Goal: Information Seeking & Learning: Learn about a topic

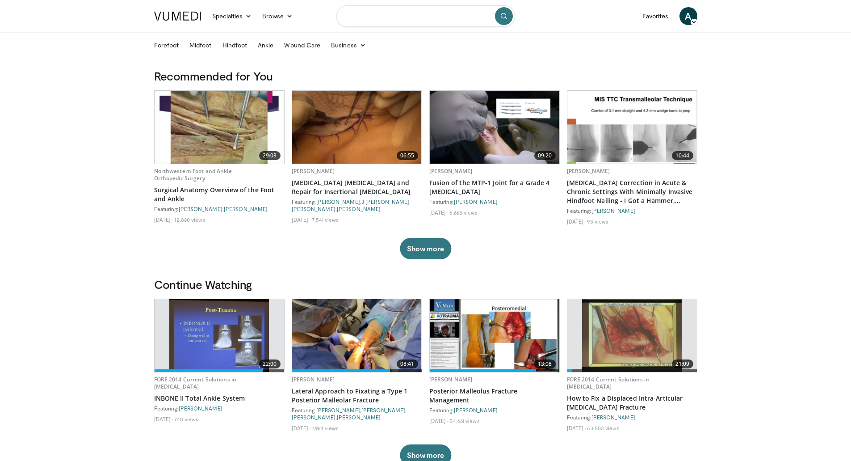
click at [412, 17] on input "Search topics, interventions" at bounding box center [426, 15] width 179 height 21
type input "**********"
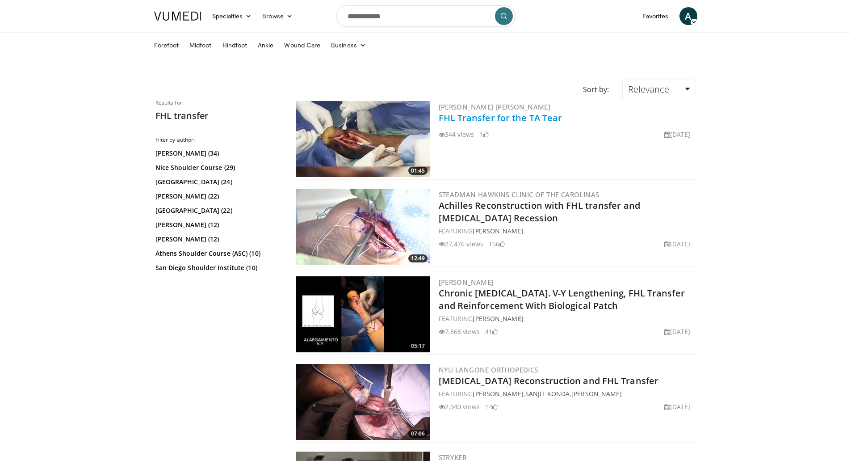
click at [487, 119] on link "FHL Transfer for the TA Tear" at bounding box center [501, 118] width 124 height 12
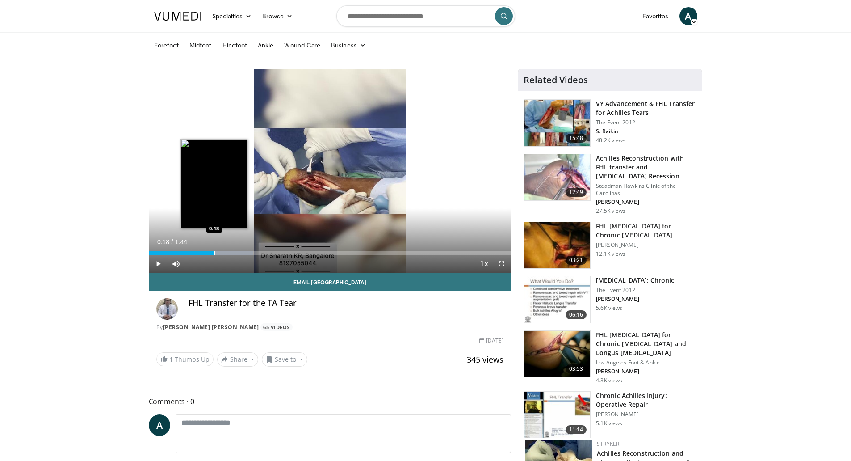
click at [215, 253] on div "Progress Bar" at bounding box center [215, 253] width 1 height 4
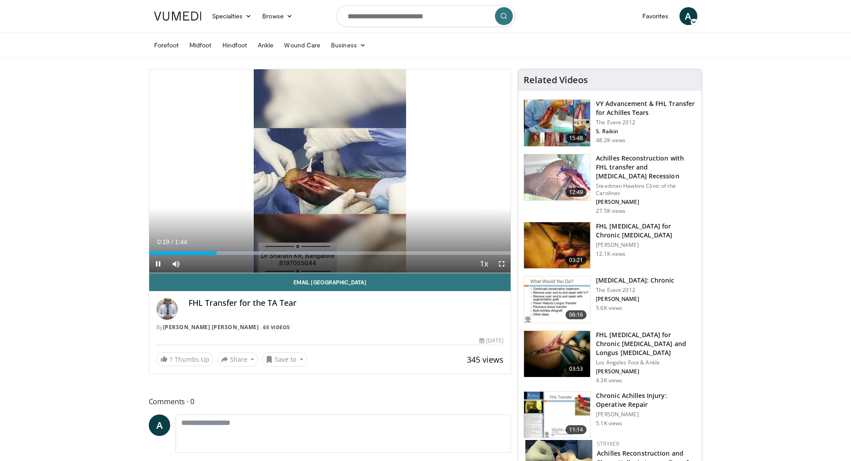
click at [262, 255] on div "Current Time 0:19 / Duration 1:44 Pause Skip Backward Skip Forward Mute Loaded …" at bounding box center [330, 264] width 362 height 18
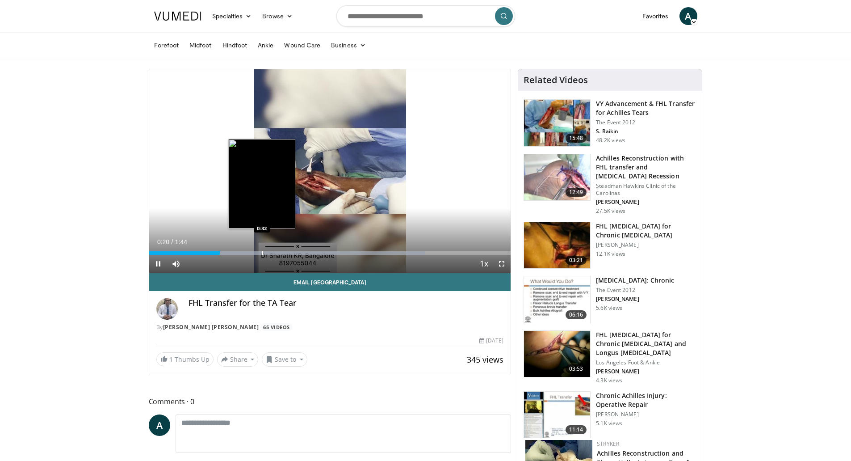
click at [262, 250] on div "Loaded : 76.40% 0:20 0:32" at bounding box center [330, 250] width 362 height 8
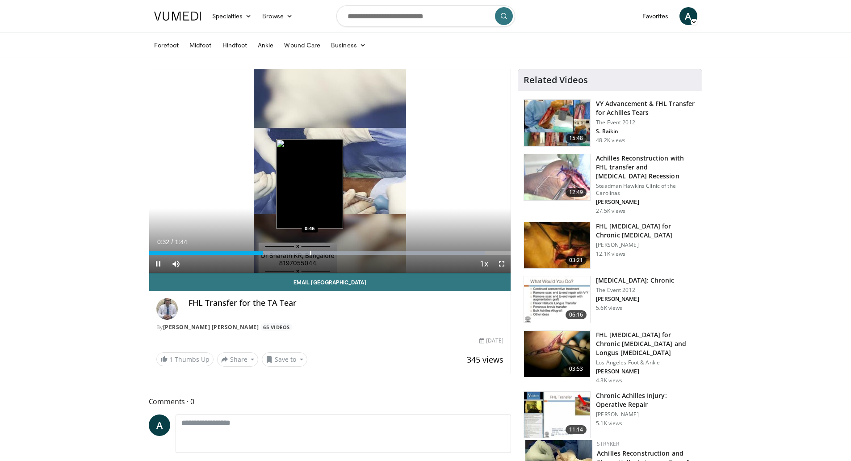
click at [310, 250] on div "Loaded : 92.80% 0:32 0:46" at bounding box center [330, 250] width 362 height 8
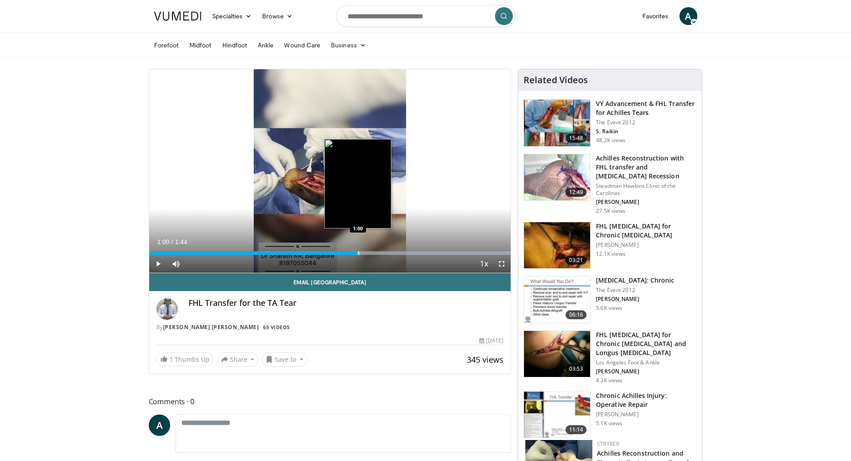
click at [358, 253] on div "Progress Bar" at bounding box center [358, 253] width 1 height 4
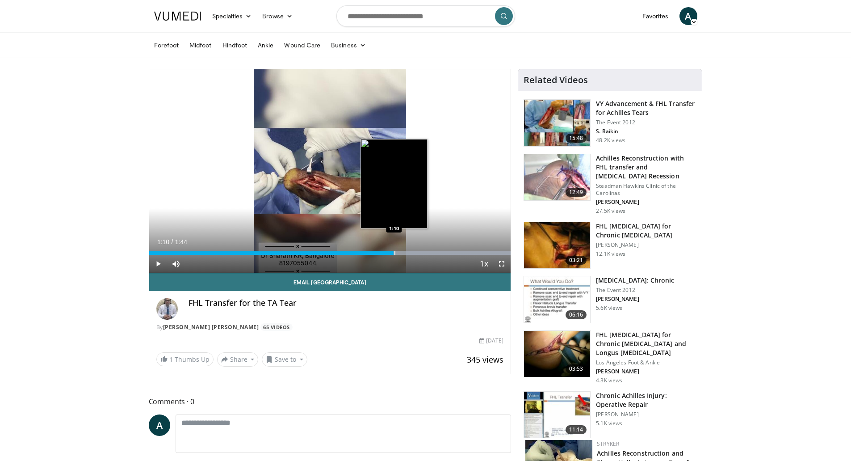
click at [395, 252] on div "Progress Bar" at bounding box center [395, 253] width 1 height 4
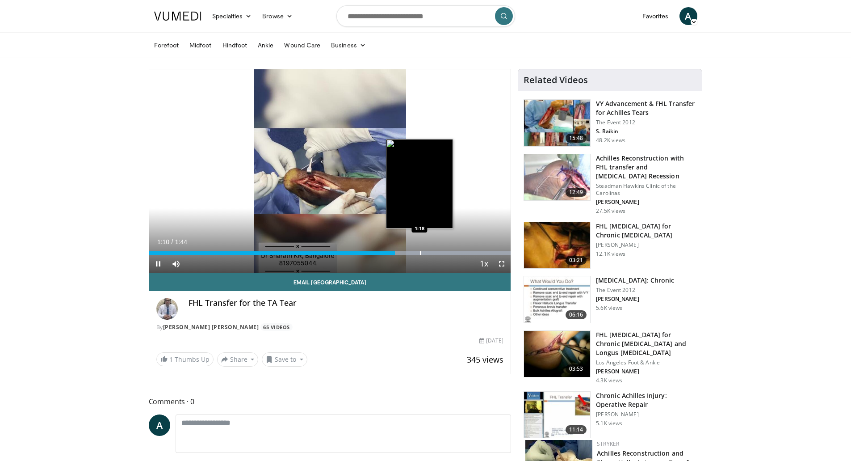
click at [420, 252] on div "Progress Bar" at bounding box center [420, 253] width 1 height 4
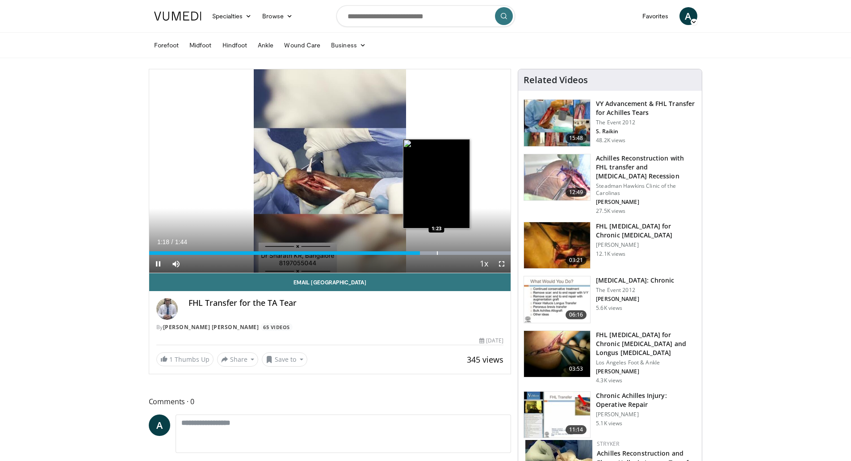
click at [438, 251] on div "Progress Bar" at bounding box center [437, 253] width 1 height 4
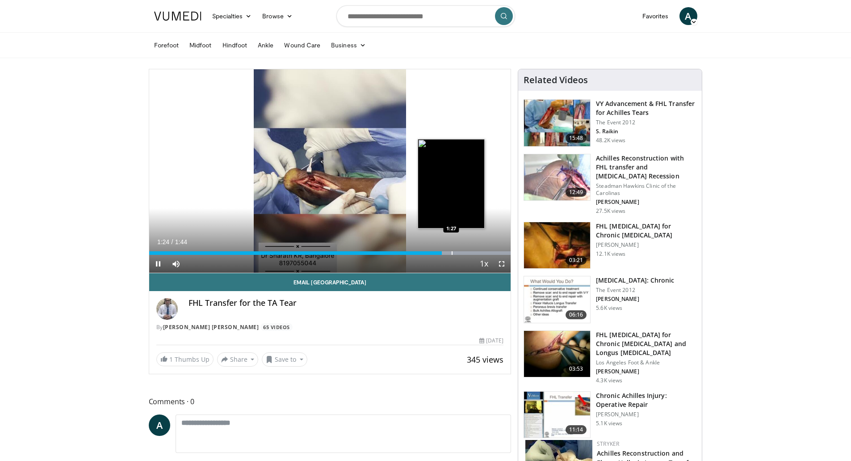
click at [452, 251] on div "Progress Bar" at bounding box center [452, 253] width 1 height 4
click at [459, 250] on div "Loaded : 100.00% 1:27 1:29" at bounding box center [330, 250] width 362 height 8
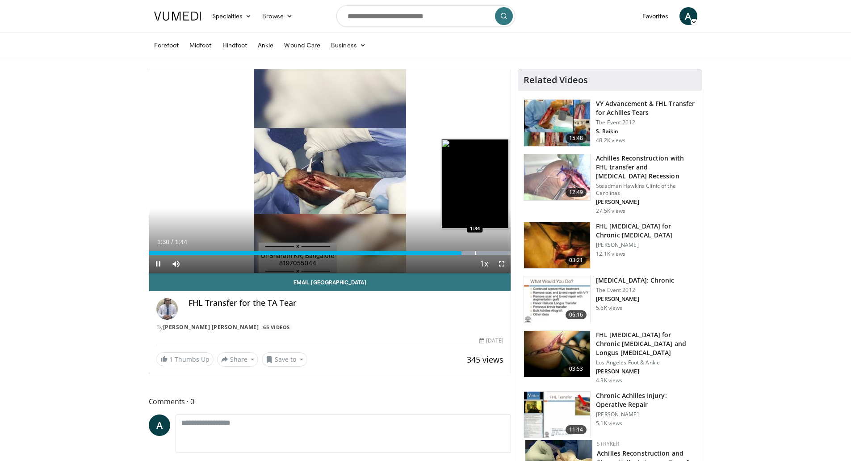
click at [475, 250] on div "Loaded : 100.00% 1:30 1:34" at bounding box center [330, 250] width 362 height 8
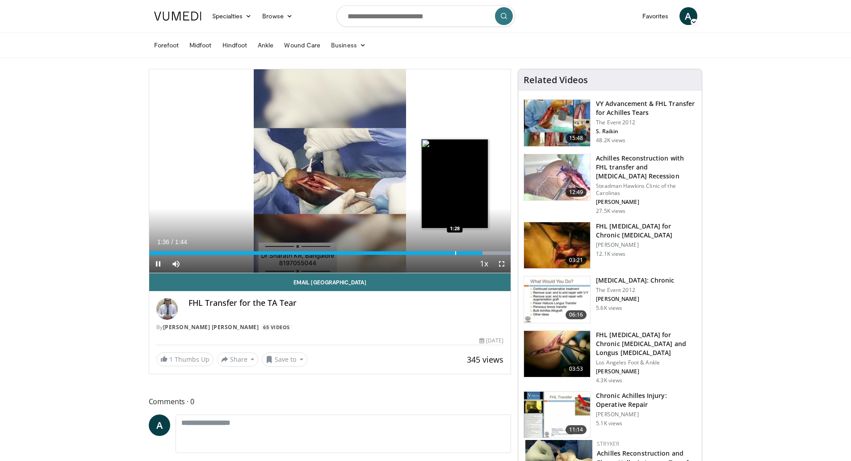
click at [455, 251] on div "Progress Bar" at bounding box center [455, 253] width 1 height 4
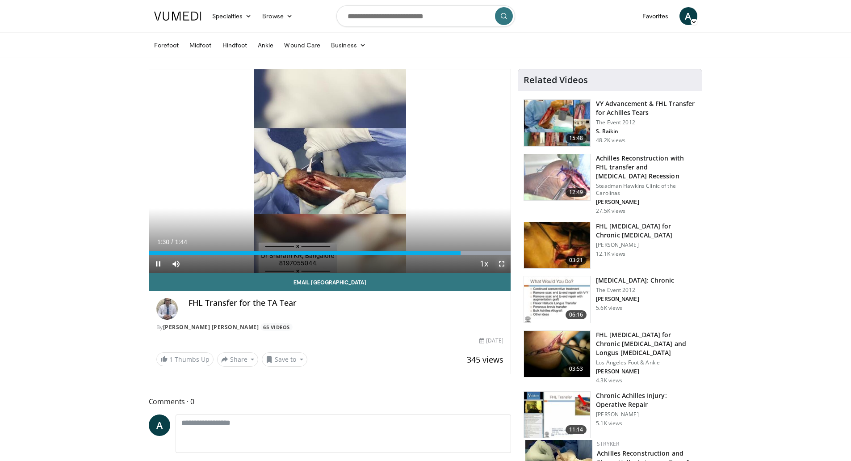
click at [500, 264] on span "Video Player" at bounding box center [502, 264] width 18 height 18
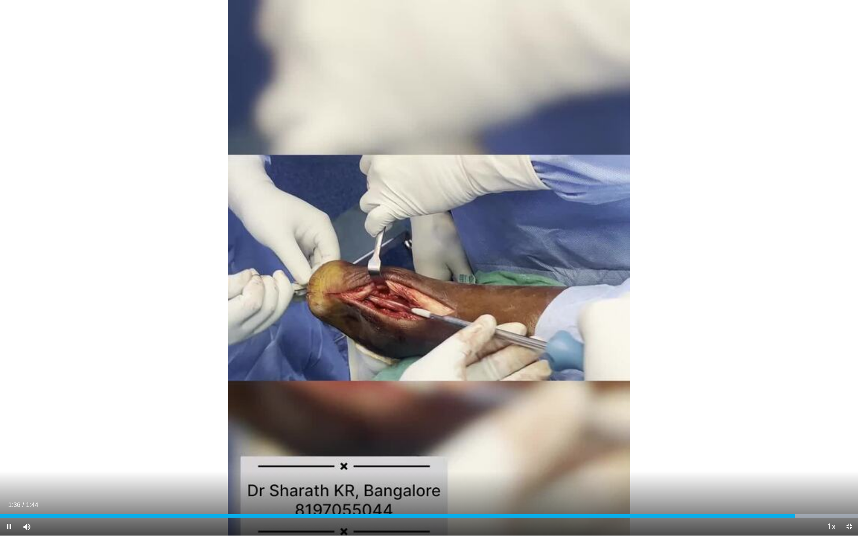
click at [422, 460] on div "Current Time 1:36 / Duration 1:44 Pause Skip Backward Skip Forward Mute Loaded …" at bounding box center [429, 527] width 858 height 18
click at [394, 460] on div "Current Time 1:37 / Duration 1:44 Pause Skip Backward Skip Forward Mute Loaded …" at bounding box center [429, 527] width 858 height 18
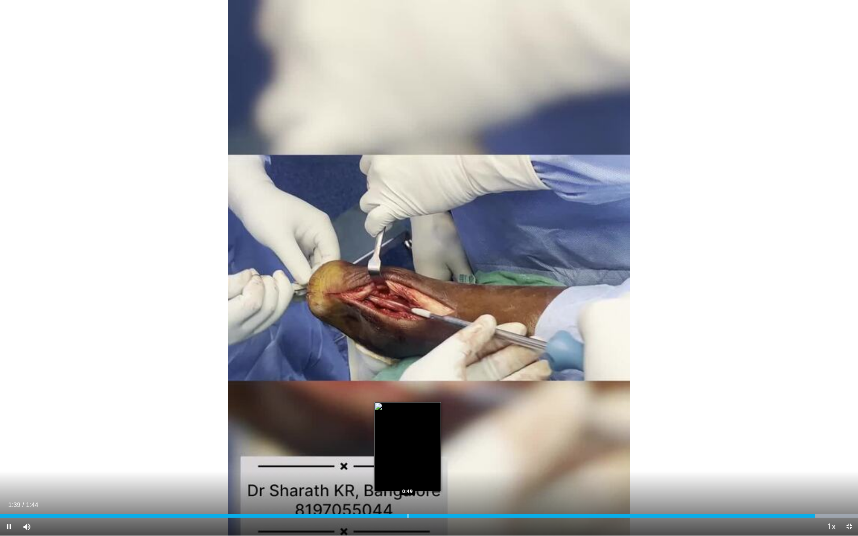
click at [408, 460] on div "Progress Bar" at bounding box center [408, 516] width 1 height 4
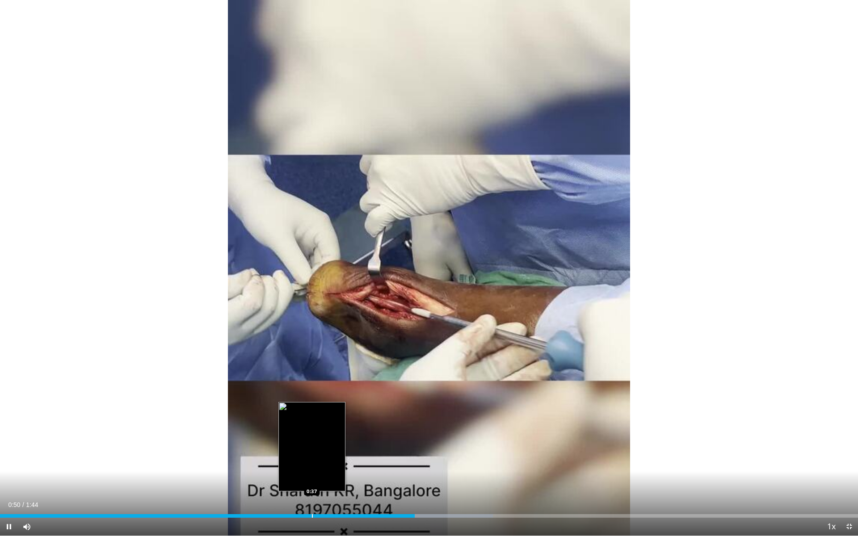
click at [312, 460] on div "Loaded : 57.43% 0:50 0:37" at bounding box center [429, 514] width 858 height 8
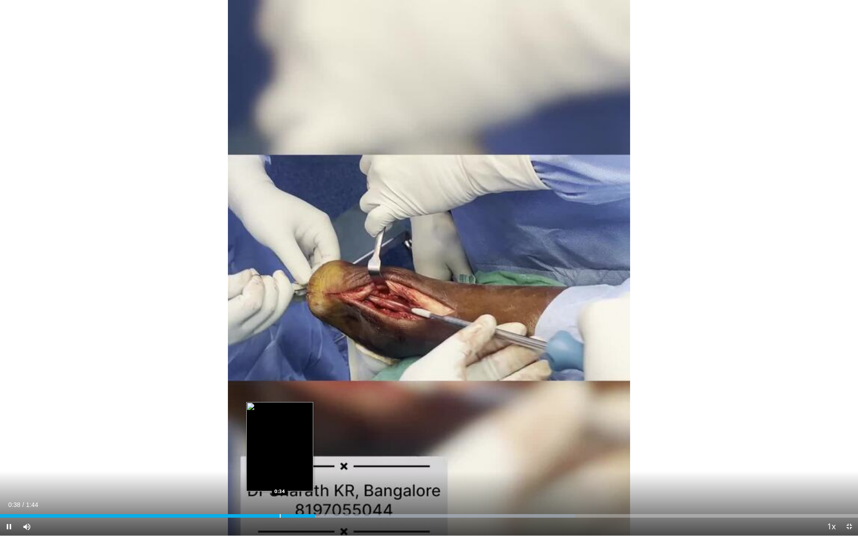
click at [280, 460] on div "Progress Bar" at bounding box center [280, 516] width 1 height 4
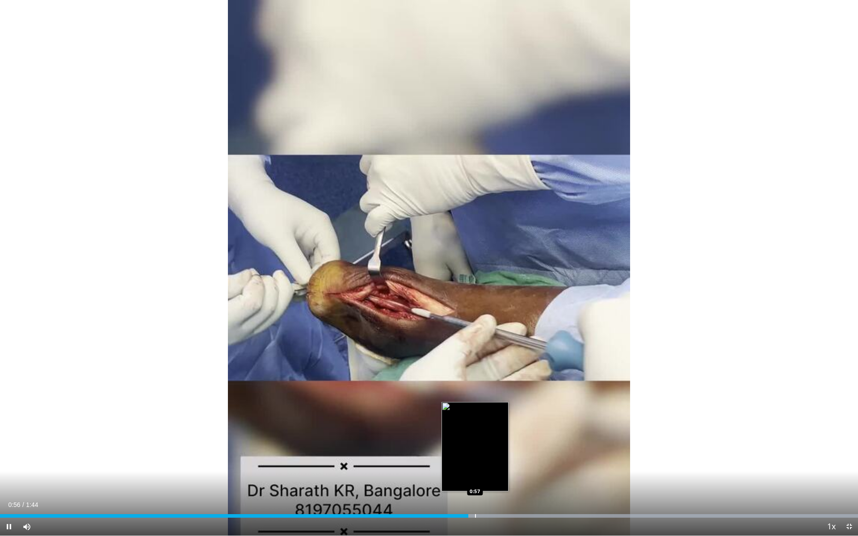
drag, startPoint x: 475, startPoint y: 513, endPoint x: 471, endPoint y: 512, distance: 4.5
click at [476, 460] on div "Loaded : 100.00% 0:57 0:57" at bounding box center [429, 514] width 858 height 8
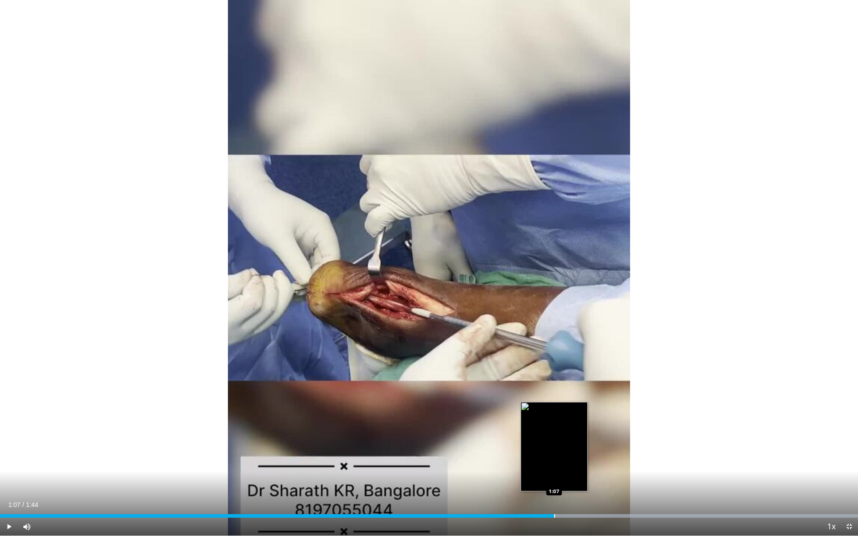
click at [554, 460] on div "Loaded : 100.00% 1:07 1:07" at bounding box center [429, 514] width 858 height 8
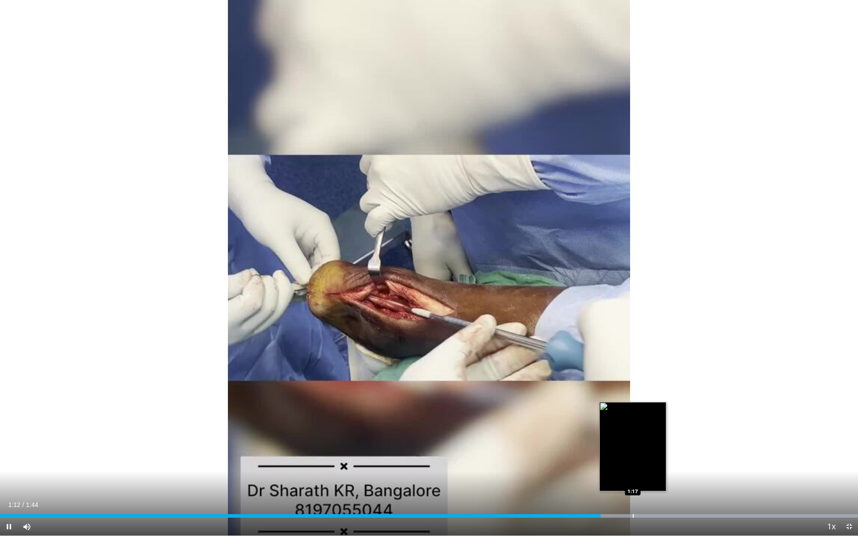
click at [633, 460] on div "Progress Bar" at bounding box center [633, 516] width 1 height 4
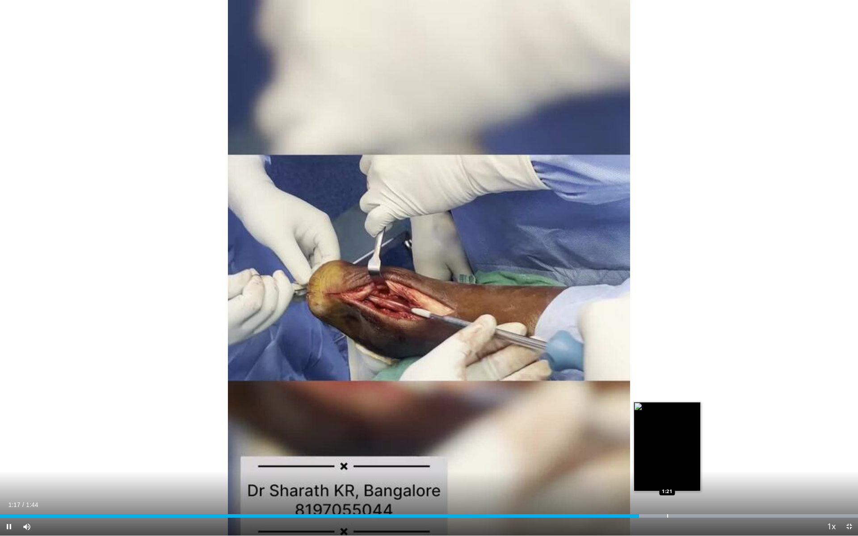
click at [668, 460] on div "Loaded : 100.00% 1:17 1:21" at bounding box center [429, 514] width 858 height 8
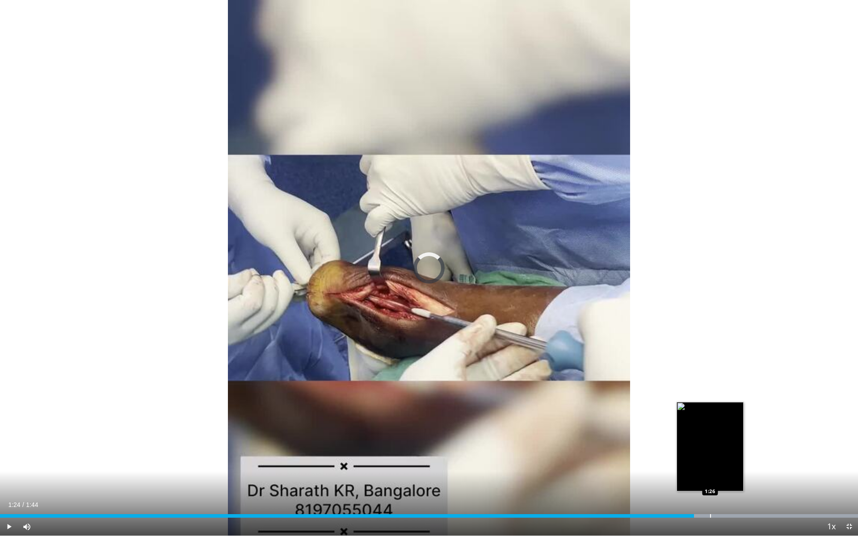
click at [710, 460] on div "Loaded : 100.00% 1:24 1:26" at bounding box center [429, 514] width 858 height 8
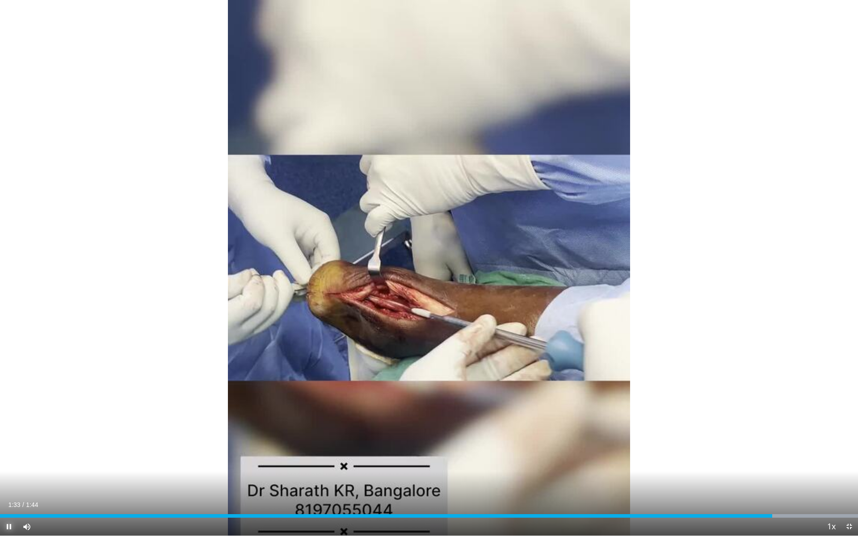
click at [10, 460] on span "Video Player" at bounding box center [9, 527] width 18 height 18
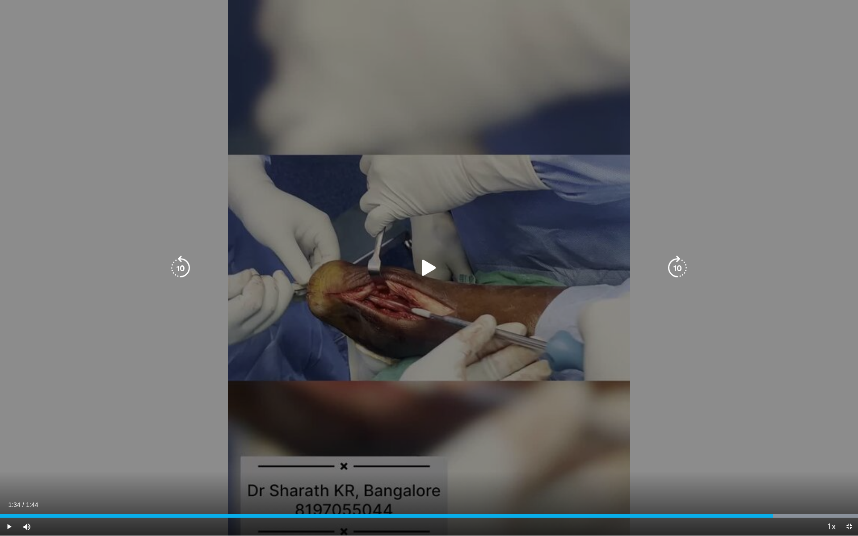
click at [430, 265] on icon "Video Player" at bounding box center [429, 268] width 25 height 25
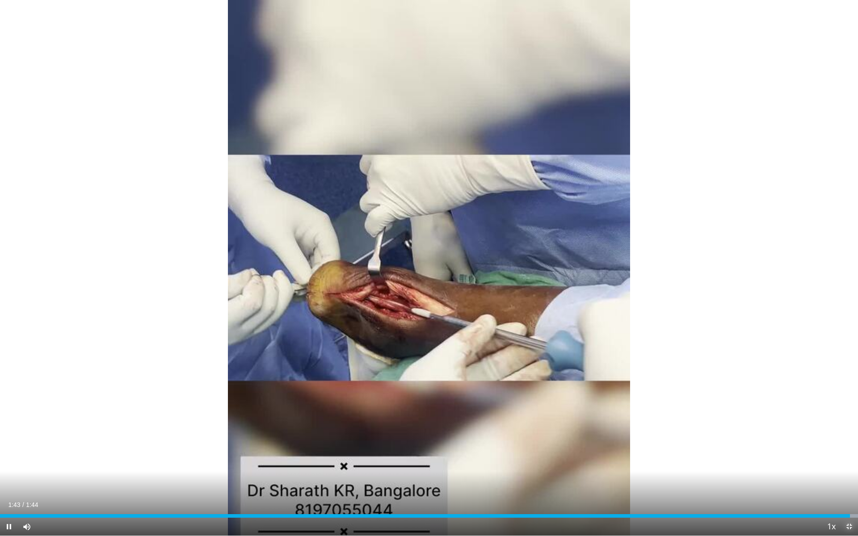
click at [849, 460] on span "Video Player" at bounding box center [849, 527] width 18 height 18
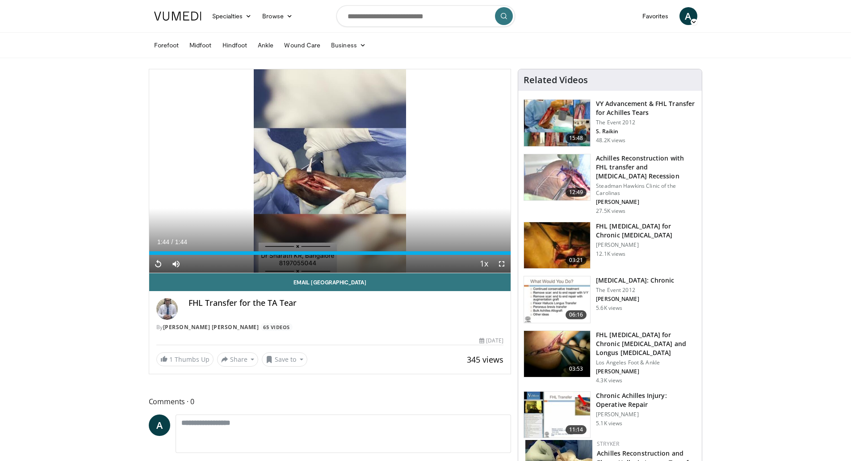
click at [675, 226] on h3 "FHL [MEDICAL_DATA] for Chronic [MEDICAL_DATA]" at bounding box center [646, 231] width 101 height 18
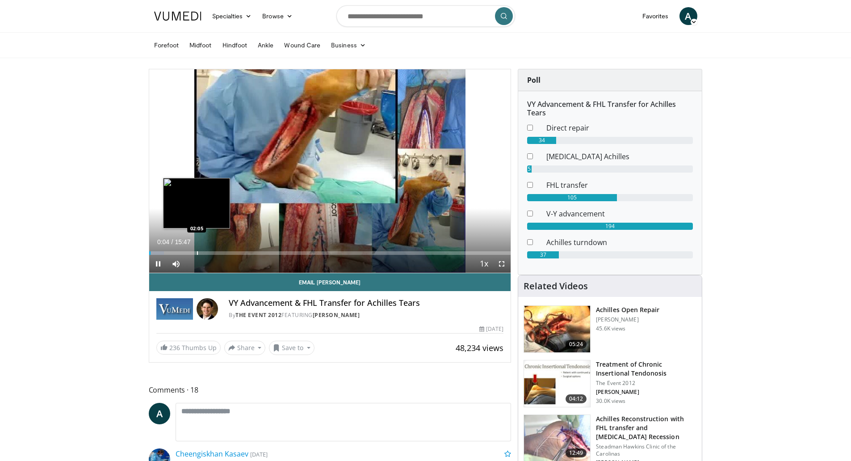
click at [196, 251] on div "Loaded : 4.18% 00:04 02:05" at bounding box center [330, 253] width 362 height 4
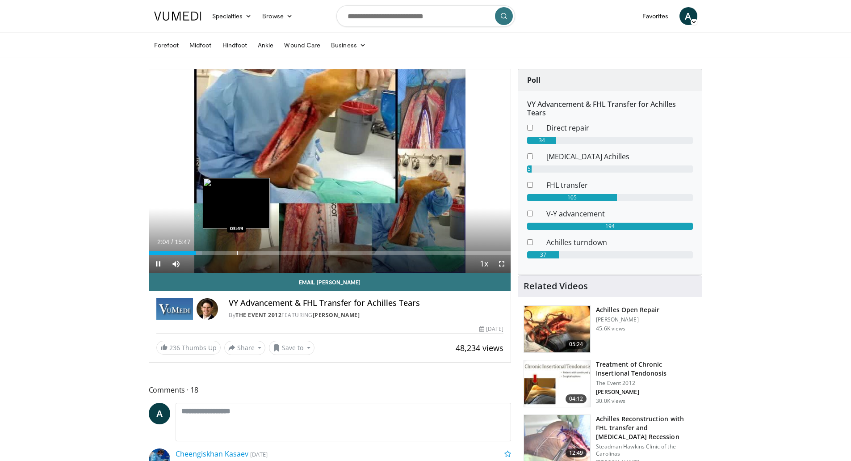
click at [237, 252] on div "Progress Bar" at bounding box center [237, 253] width 1 height 4
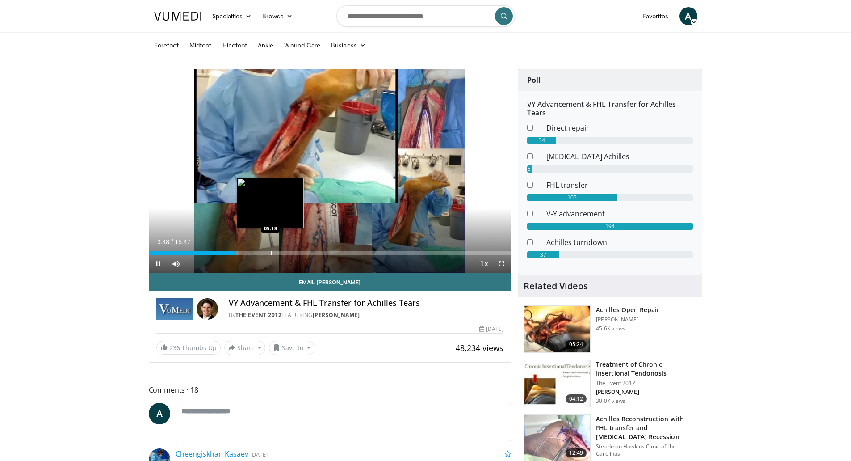
click at [272, 252] on div "Progress Bar" at bounding box center [271, 253] width 1 height 4
click at [288, 251] on div "Progress Bar" at bounding box center [288, 253] width 1 height 4
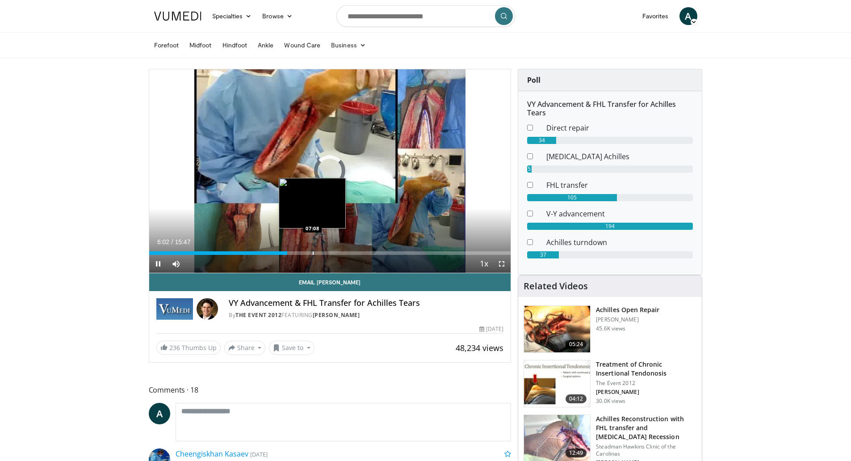
click at [313, 252] on div "Progress Bar" at bounding box center [313, 253] width 1 height 4
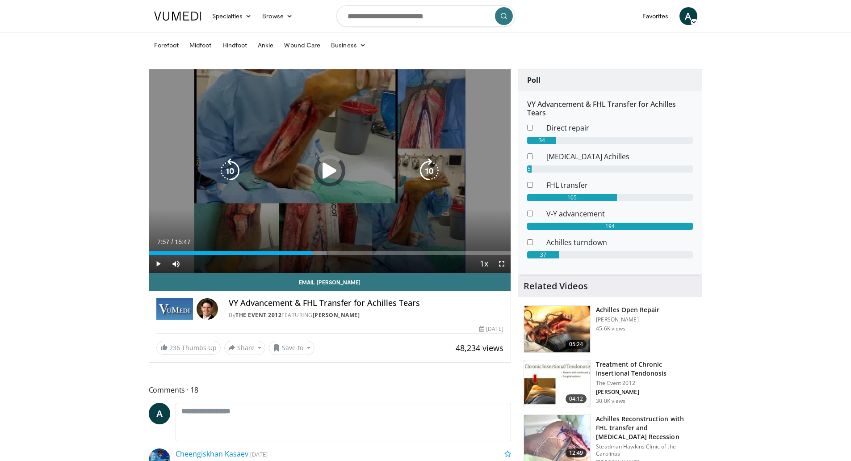
click at [331, 253] on div "Loaded : 49.10% 07:57 07:39" at bounding box center [330, 253] width 362 height 4
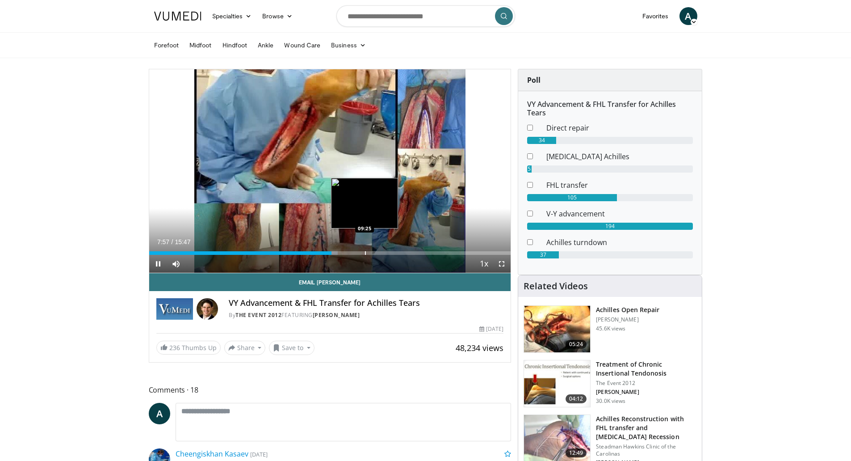
click at [366, 250] on div "Loaded : 52.24% 07:57 09:25" at bounding box center [330, 250] width 362 height 8
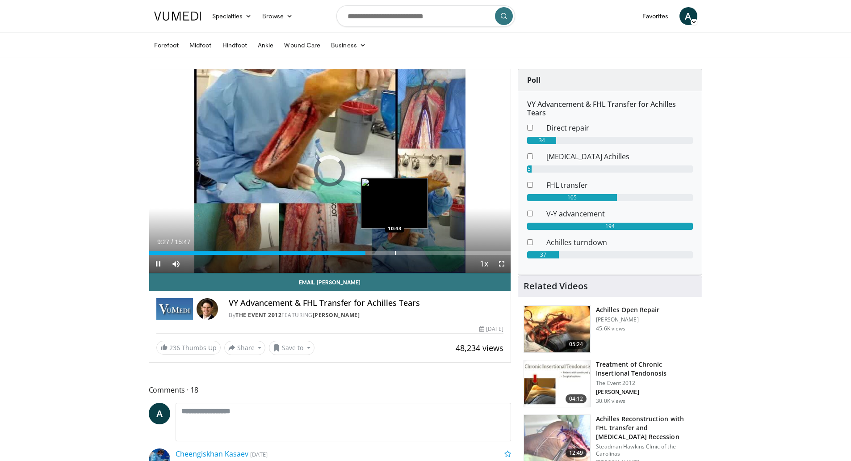
click at [395, 253] on div "Progress Bar" at bounding box center [395, 253] width 1 height 4
click at [416, 250] on div "Loaded : 70.00% 10:42 11:38" at bounding box center [330, 250] width 362 height 8
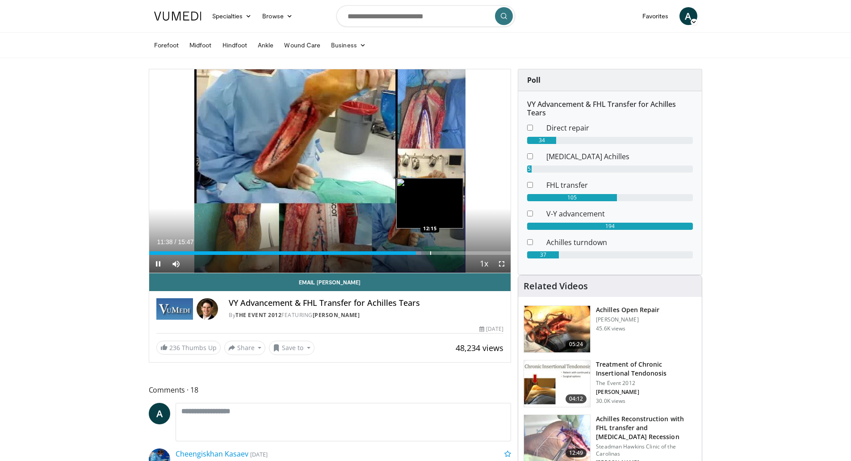
click at [430, 251] on div "Progress Bar" at bounding box center [430, 253] width 1 height 4
click at [448, 251] on div "Loaded : 79.40% 12:15 13:03" at bounding box center [330, 253] width 362 height 4
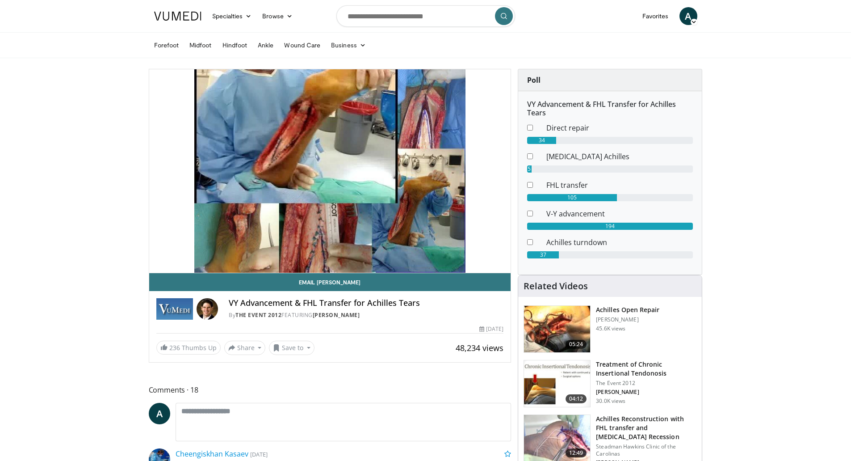
click at [465, 252] on div "10 seconds Tap to unmute" at bounding box center [330, 170] width 362 height 203
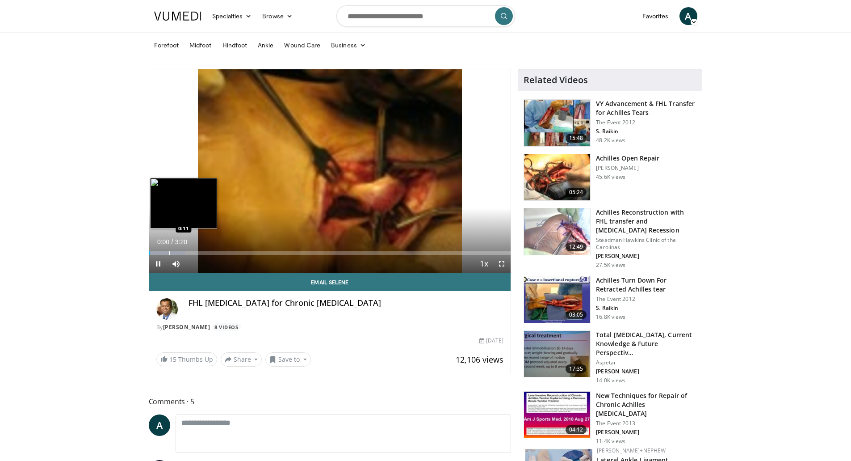
click at [169, 251] on div "Progress Bar" at bounding box center [169, 253] width 1 height 4
click at [198, 253] on div "Progress Bar" at bounding box center [198, 253] width 1 height 4
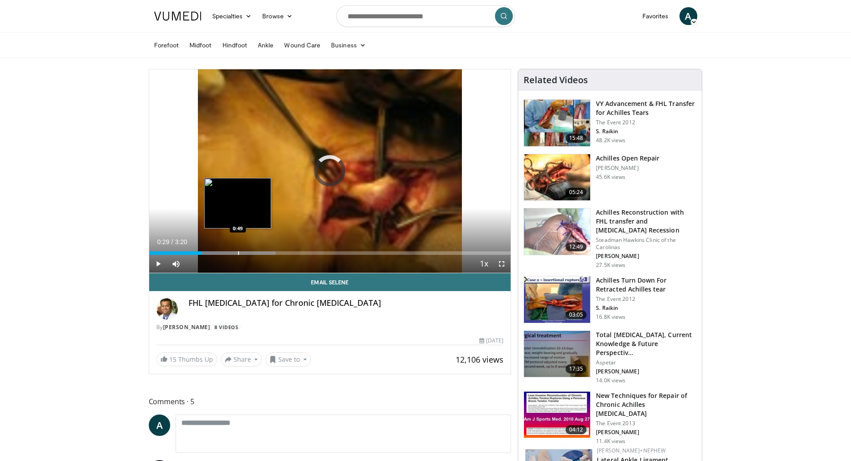
click at [238, 251] on div "Progress Bar" at bounding box center [238, 253] width 1 height 4
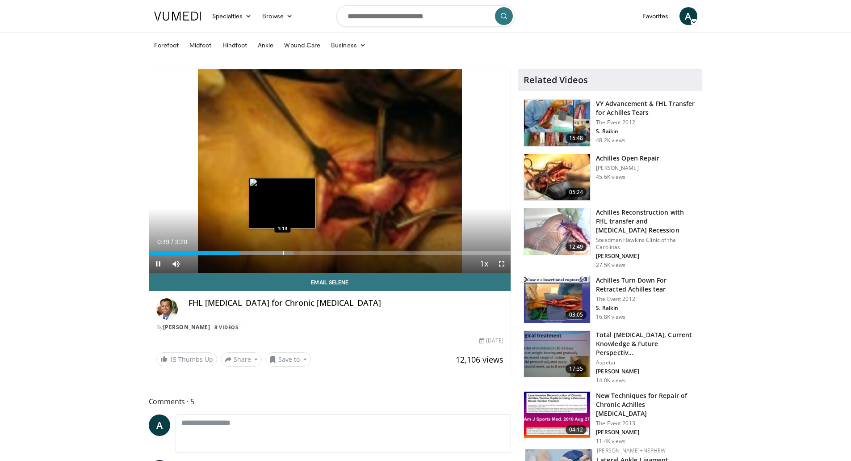
click at [283, 252] on div "Progress Bar" at bounding box center [283, 253] width 1 height 4
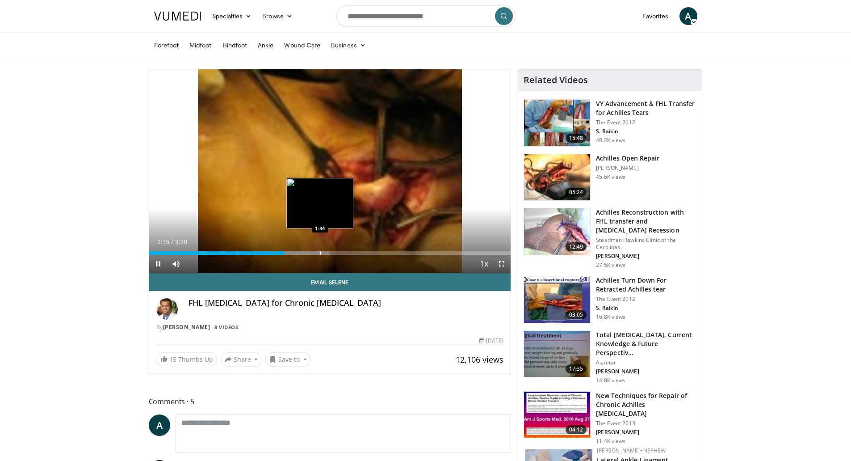
click at [320, 252] on div "Progress Bar" at bounding box center [320, 253] width 1 height 4
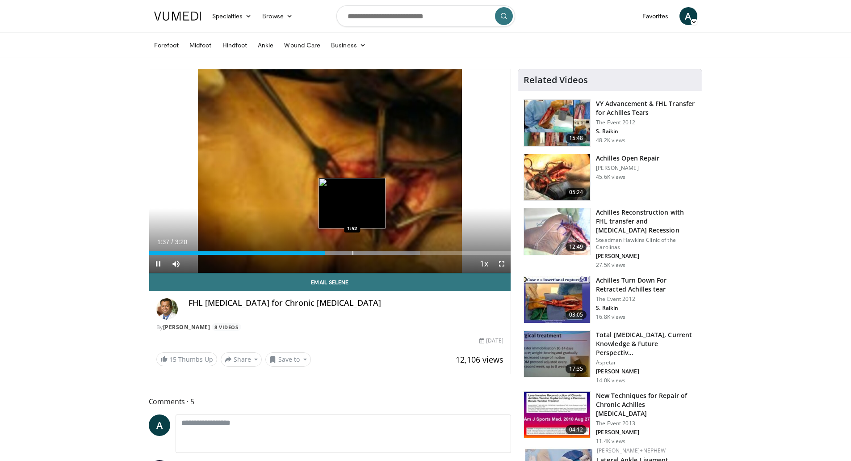
click at [353, 252] on div "Progress Bar" at bounding box center [353, 253] width 1 height 4
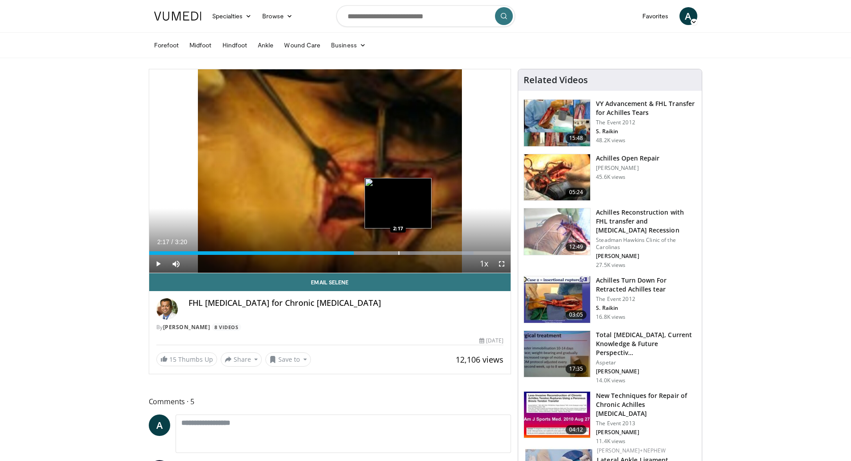
click at [398, 249] on div "Loaded : 89.72% 2:17 2:17" at bounding box center [330, 250] width 362 height 8
click at [431, 250] on div "Loaded : 99.70% 2:19 2:35" at bounding box center [330, 250] width 362 height 8
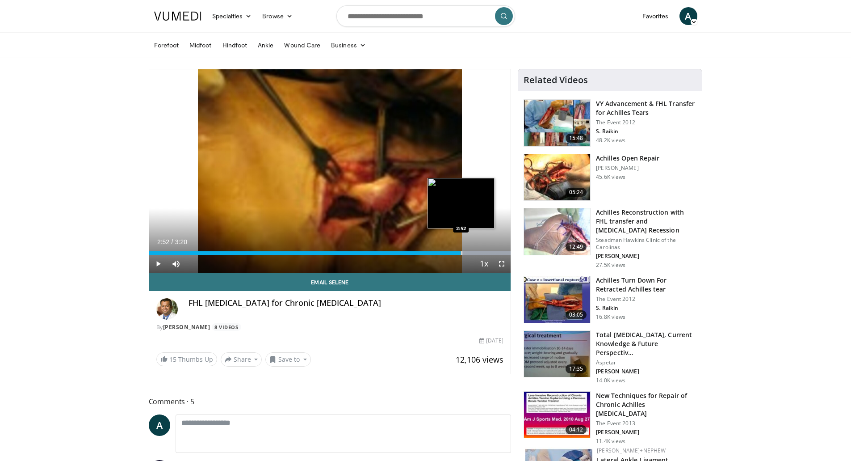
click at [462, 251] on div "Progress Bar" at bounding box center [462, 253] width 1 height 4
click at [476, 251] on div "Progress Bar" at bounding box center [476, 253] width 1 height 4
click at [161, 264] on span "Video Player" at bounding box center [158, 264] width 18 height 18
click at [659, 218] on h3 "Achilles Reconstruction with FHL transfer and [MEDICAL_DATA] Recession" at bounding box center [646, 221] width 101 height 27
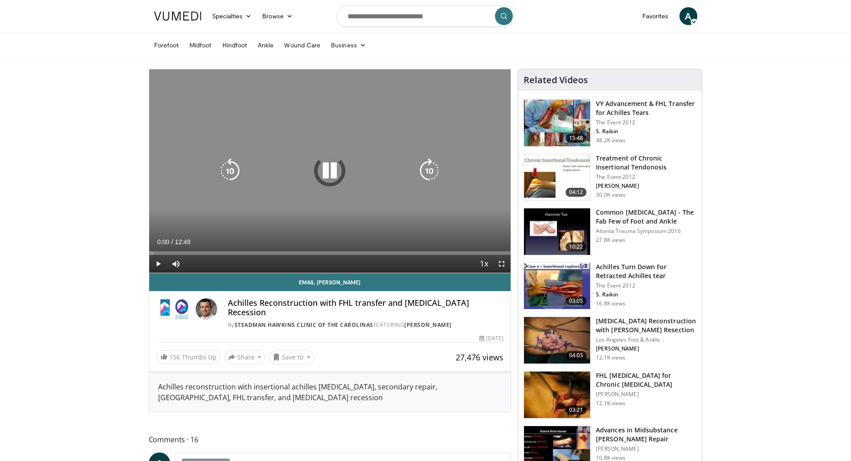
drag, startPoint x: 180, startPoint y: 250, endPoint x: 206, endPoint y: 250, distance: 26.8
click at [180, 250] on div "Loaded : 1.29% 01:05 00:00" at bounding box center [330, 250] width 362 height 8
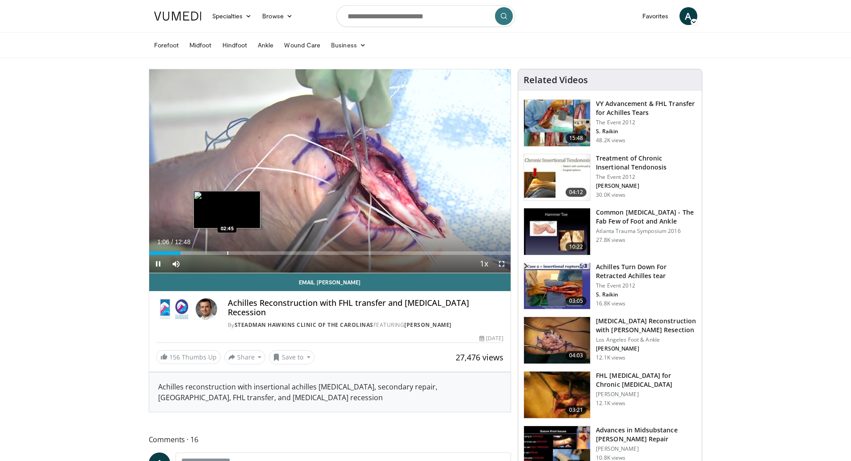
click at [208, 252] on div "Loaded : 11.73% 01:07 02:45" at bounding box center [330, 253] width 362 height 4
click at [230, 252] on div "Progress Bar" at bounding box center [230, 253] width 1 height 4
click at [266, 252] on div "Progress Bar" at bounding box center [266, 253] width 1 height 4
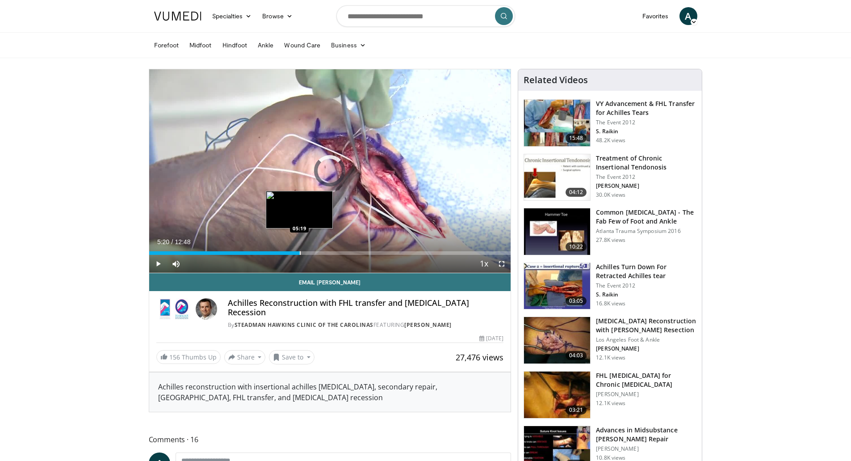
click at [300, 252] on div "Progress Bar" at bounding box center [300, 253] width 1 height 4
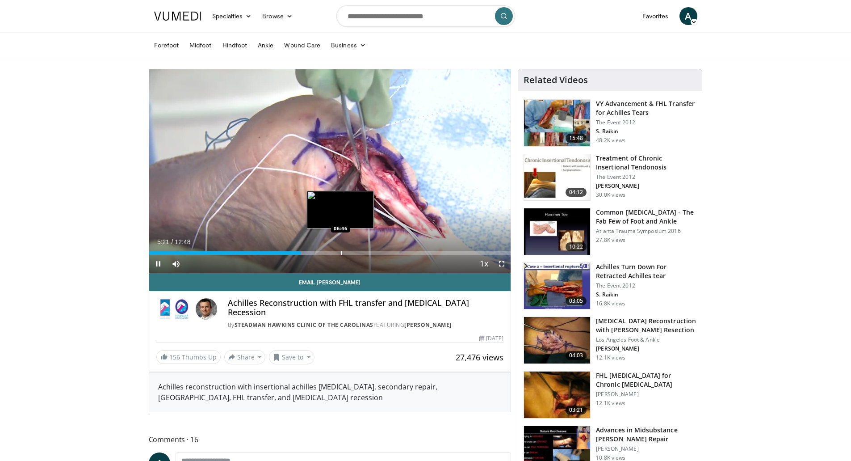
click at [341, 249] on div "Loaded : 45.62% 05:21 06:46" at bounding box center [330, 250] width 362 height 8
click at [364, 250] on div "Loaded : 56.04% 06:49 07:36" at bounding box center [330, 250] width 362 height 8
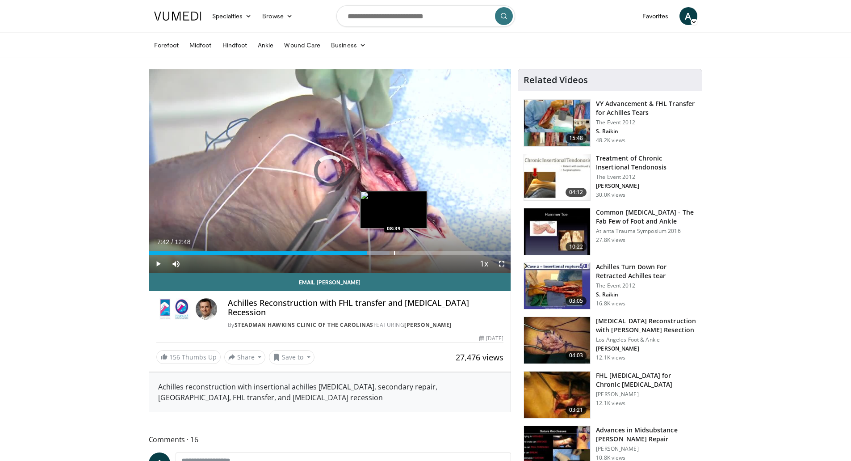
click at [394, 253] on div "Progress Bar" at bounding box center [394, 253] width 1 height 4
click at [422, 253] on div "Progress Bar" at bounding box center [422, 253] width 1 height 4
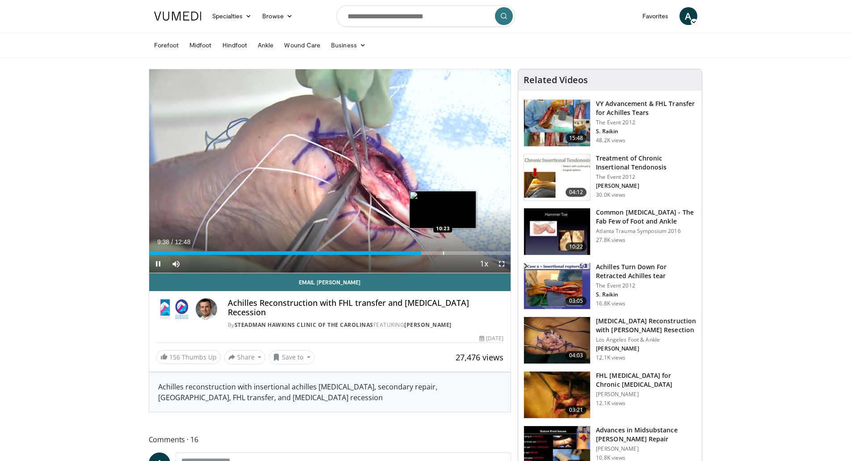
click at [443, 253] on div "Progress Bar" at bounding box center [443, 253] width 1 height 4
click at [160, 264] on span "Video Player" at bounding box center [158, 264] width 18 height 18
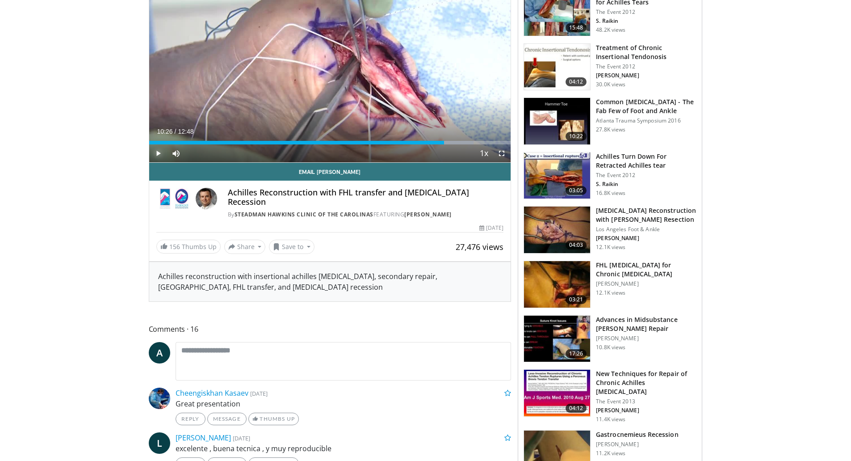
scroll to position [134, 0]
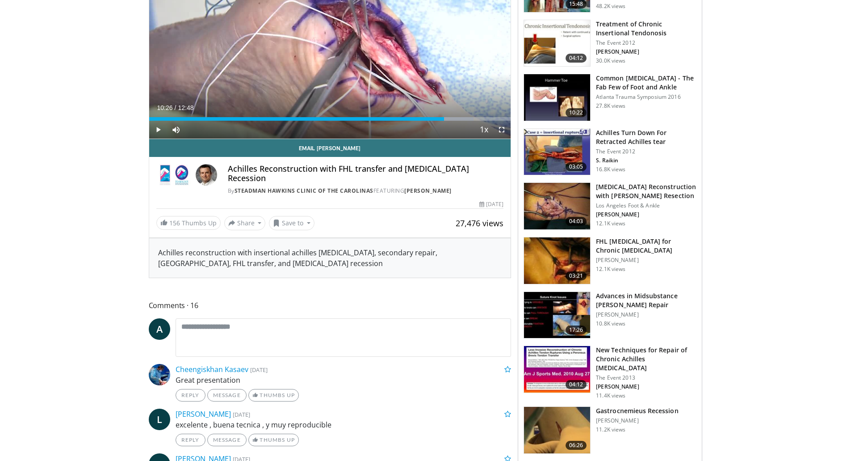
click at [568, 248] on img at bounding box center [557, 260] width 66 height 46
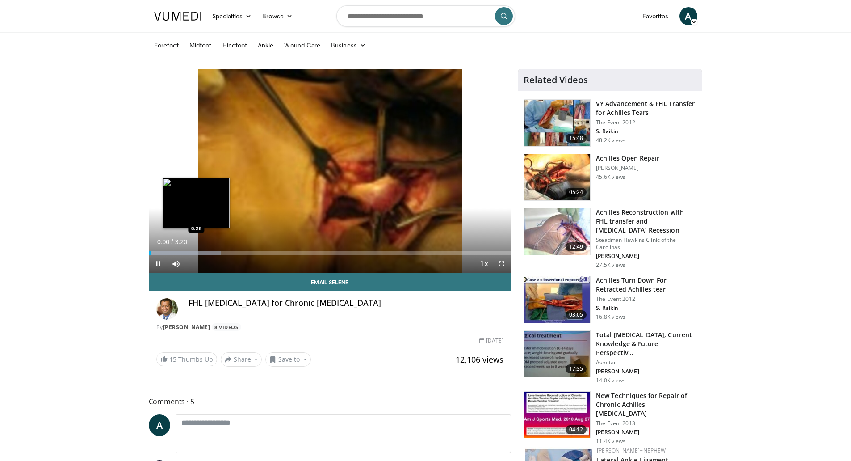
click at [197, 252] on div "Progress Bar" at bounding box center [197, 253] width 1 height 4
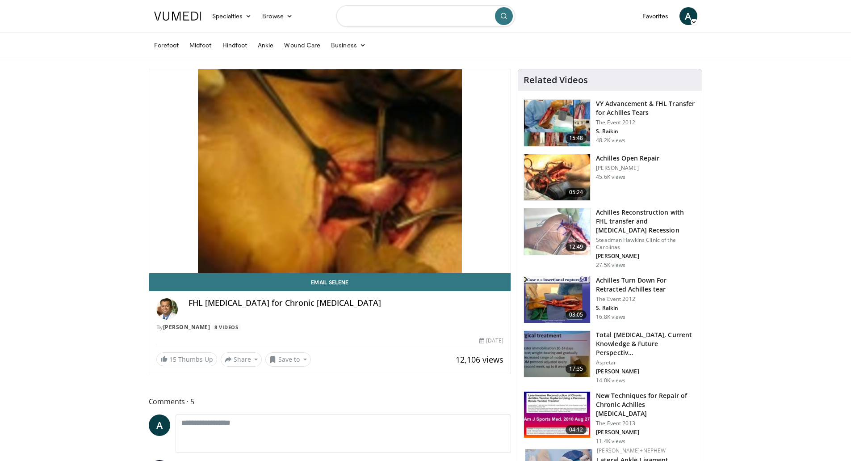
click at [385, 24] on input "Search topics, interventions" at bounding box center [426, 15] width 179 height 21
type input "**********"
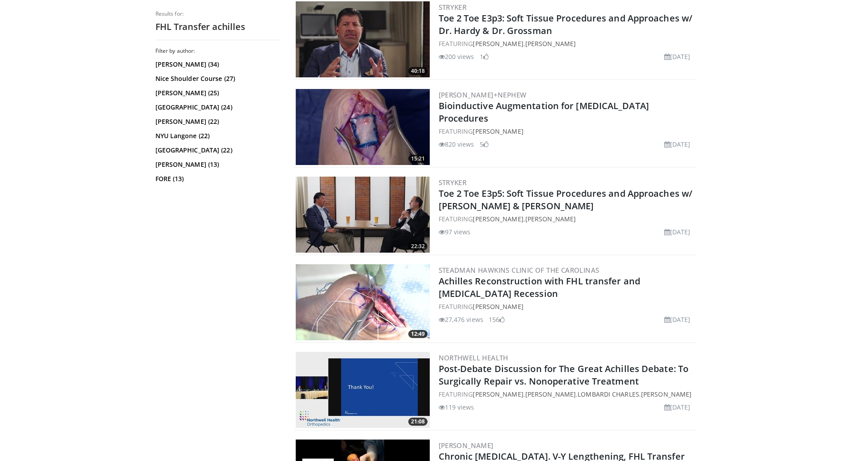
scroll to position [223, 0]
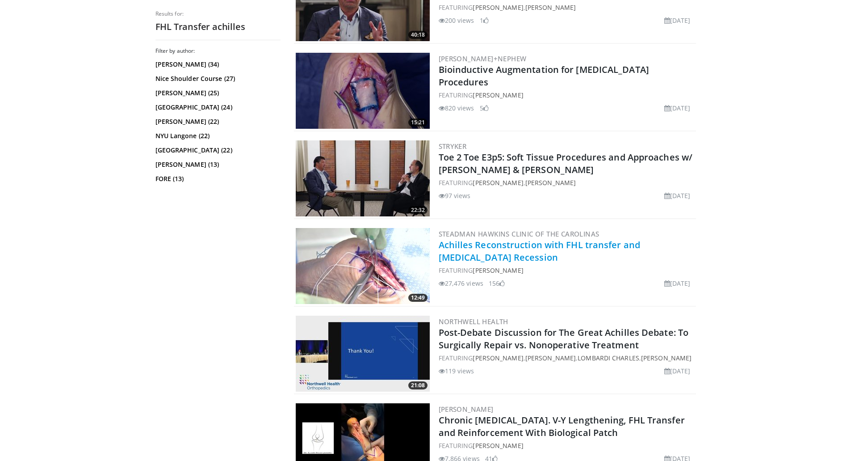
click at [598, 249] on link "Achilles Reconstruction with FHL transfer and [MEDICAL_DATA] Recession" at bounding box center [540, 251] width 202 height 25
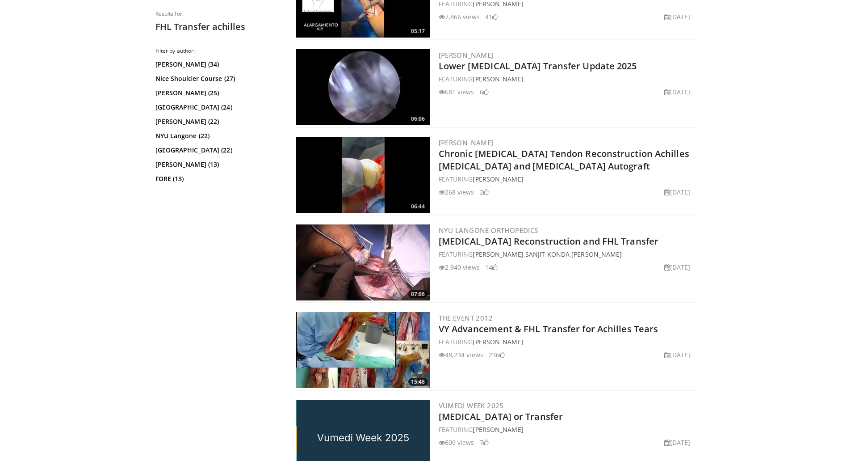
scroll to position [715, 0]
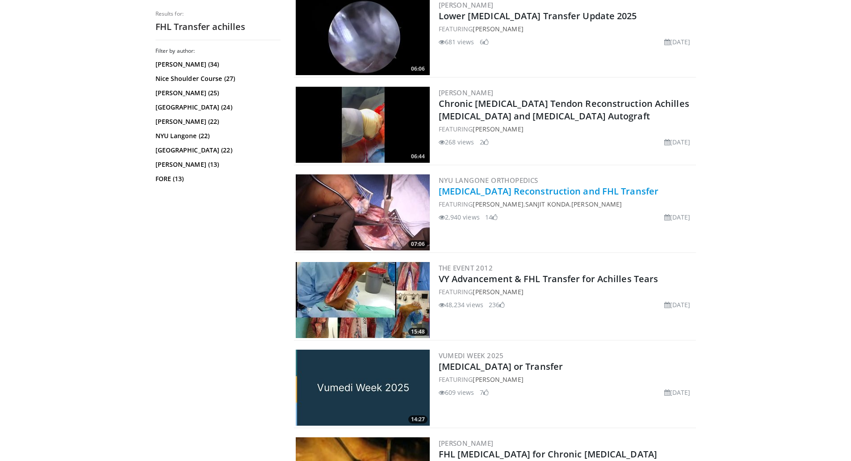
click at [491, 192] on link "Achilles Tendon Reconstruction and FHL Transfer" at bounding box center [549, 191] width 220 height 12
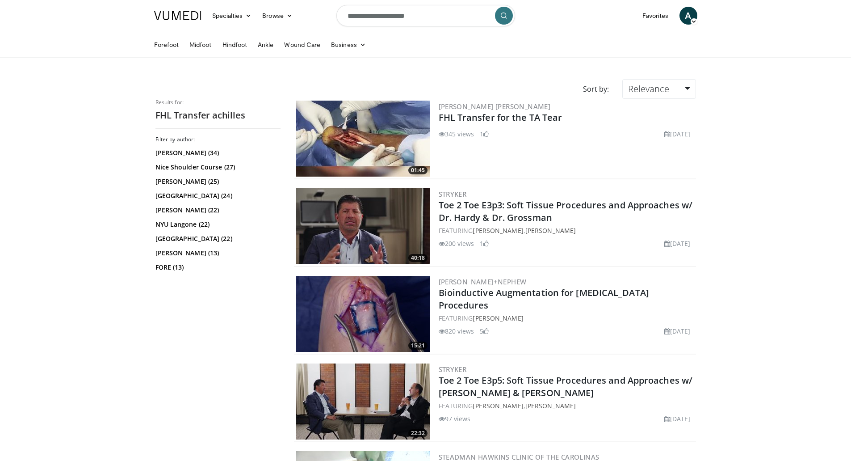
scroll to position [0, 0]
drag, startPoint x: 438, startPoint y: 17, endPoint x: 300, endPoint y: 13, distance: 137.7
click at [300, 13] on nav "Specialties Adult & Family Medicine Allergy, Asthma, Immunology Anesthesiology …" at bounding box center [426, 16] width 554 height 32
type input "**********"
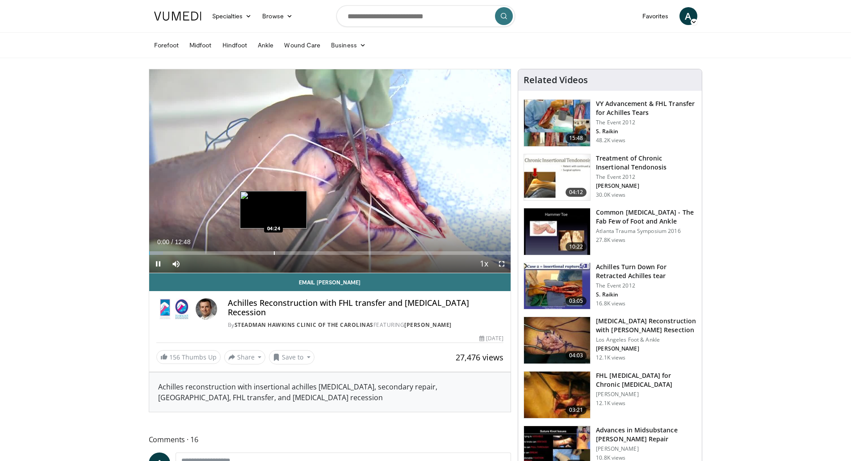
click at [274, 251] on div "Progress Bar" at bounding box center [274, 253] width 1 height 4
click at [303, 252] on div "Progress Bar" at bounding box center [303, 253] width 1 height 4
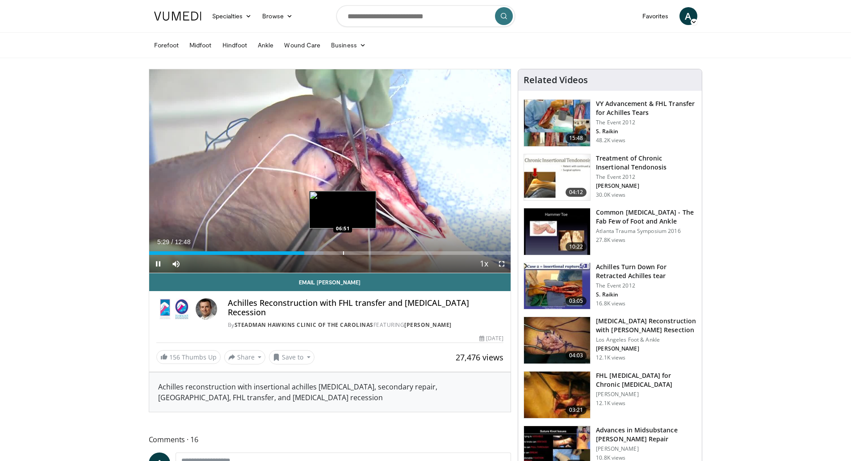
click at [343, 250] on div "Loaded : 48.22% 05:29 06:51" at bounding box center [330, 250] width 362 height 8
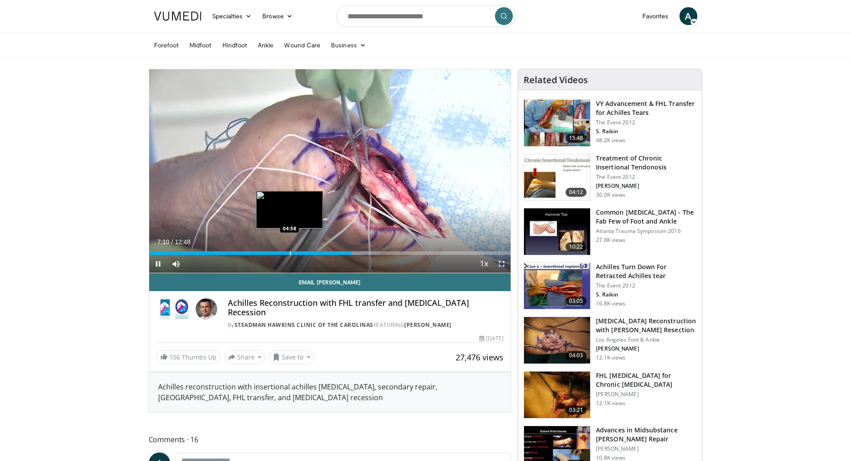
click at [289, 251] on div "07:10" at bounding box center [250, 253] width 202 height 4
click at [299, 252] on div "Progress Bar" at bounding box center [299, 253] width 1 height 4
click at [308, 252] on div "Progress Bar" at bounding box center [308, 253] width 1 height 4
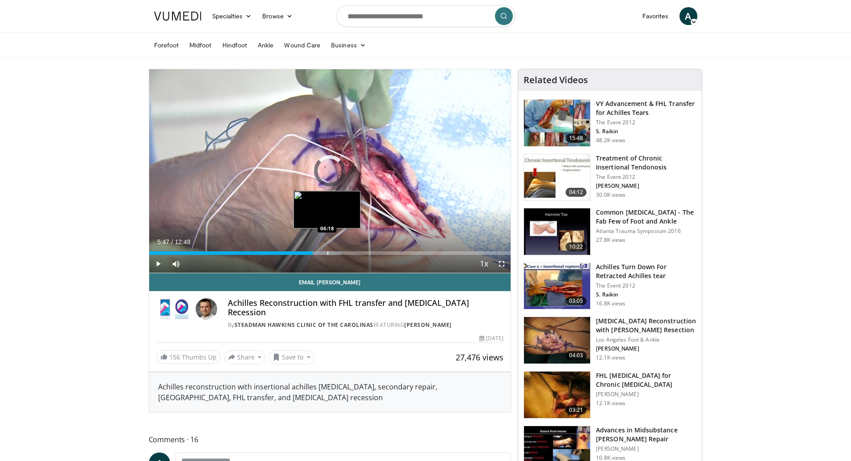
click at [327, 251] on div "Progress Bar" at bounding box center [319, 253] width 46 height 4
click at [344, 250] on div "Loaded : 57.19% 06:17 06:53" at bounding box center [330, 250] width 362 height 8
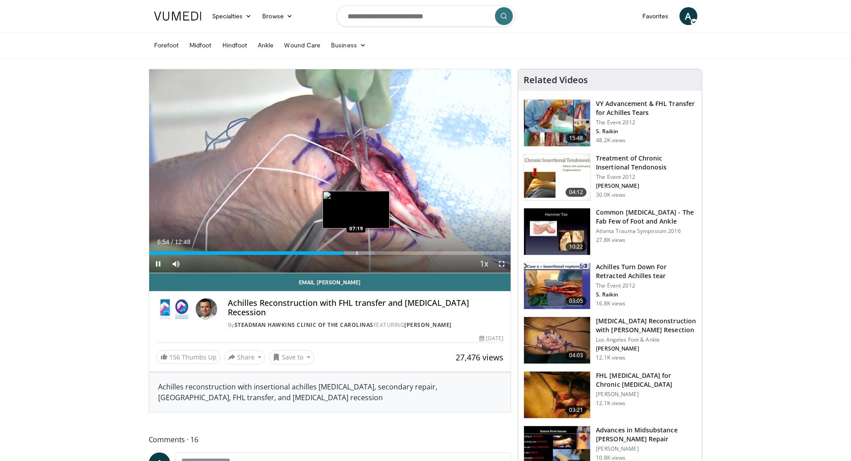
click at [357, 251] on div "Progress Bar" at bounding box center [357, 253] width 1 height 4
click at [379, 251] on div "Progress Bar" at bounding box center [379, 253] width 1 height 4
click at [398, 251] on div "Progress Bar" at bounding box center [398, 253] width 1 height 4
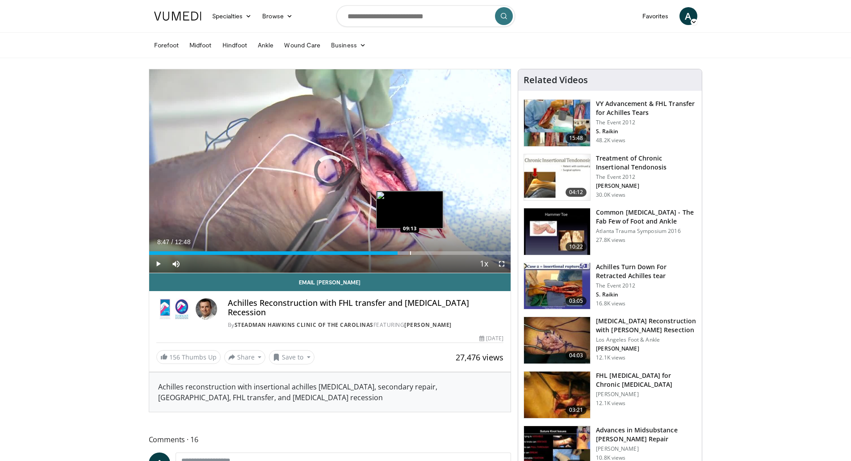
click at [410, 253] on div "Progress Bar" at bounding box center [410, 253] width 1 height 4
click at [436, 251] on div "Progress Bar" at bounding box center [436, 253] width 1 height 4
click at [411, 250] on div "Loaded : 87.09% 10:08 09:35" at bounding box center [330, 250] width 362 height 8
click at [391, 251] on div "Progress Bar" at bounding box center [391, 253] width 1 height 4
click at [403, 254] on div "Progress Bar" at bounding box center [403, 253] width 1 height 4
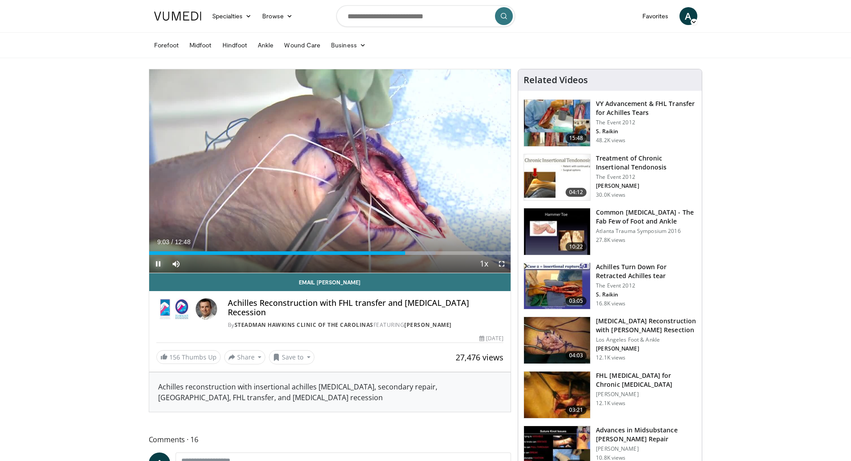
click at [156, 263] on span "Video Player" at bounding box center [158, 264] width 18 height 18
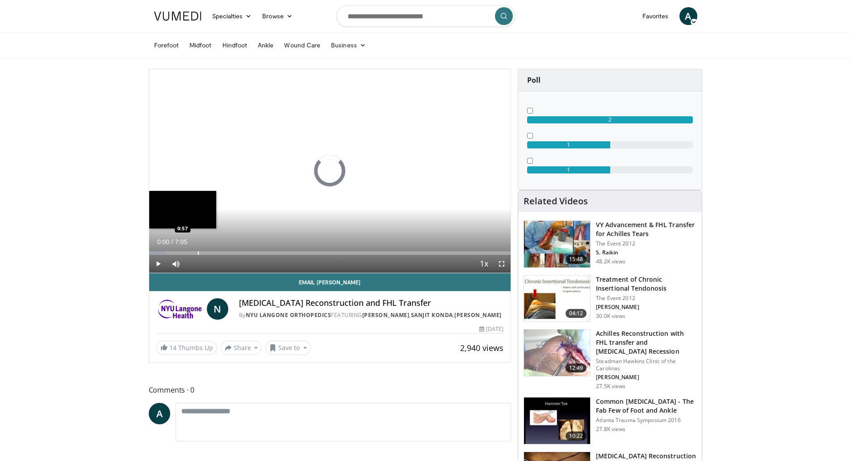
click at [198, 250] on div "Loaded : 4.64% 0:00 0:57" at bounding box center [330, 250] width 362 height 8
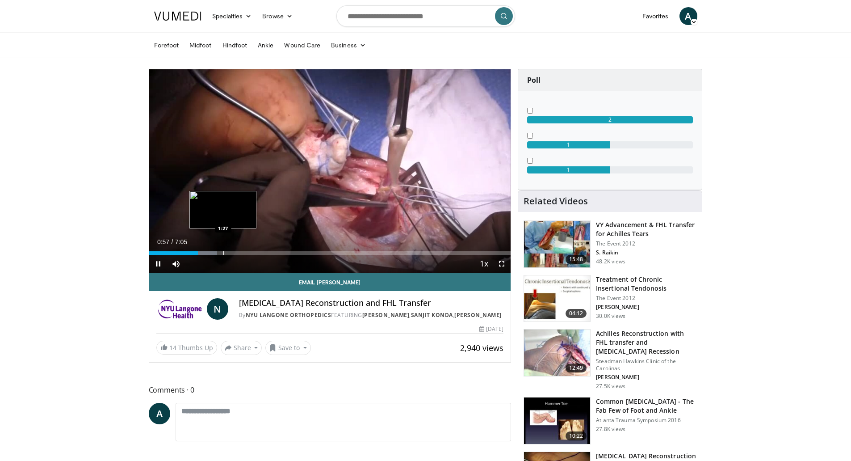
click at [223, 253] on div "Progress Bar" at bounding box center [223, 253] width 1 height 4
click at [250, 253] on div "Progress Bar" at bounding box center [250, 253] width 1 height 4
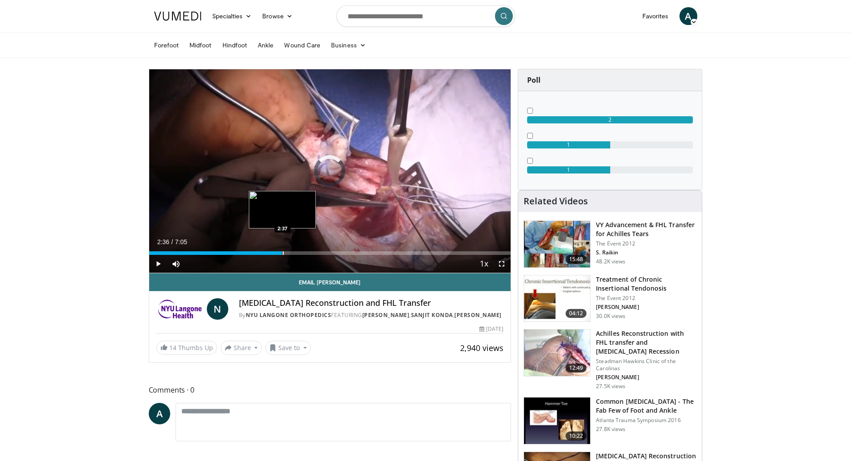
click at [283, 253] on div "Progress Bar" at bounding box center [283, 253] width 1 height 4
click at [309, 253] on div "Progress Bar" at bounding box center [309, 253] width 1 height 4
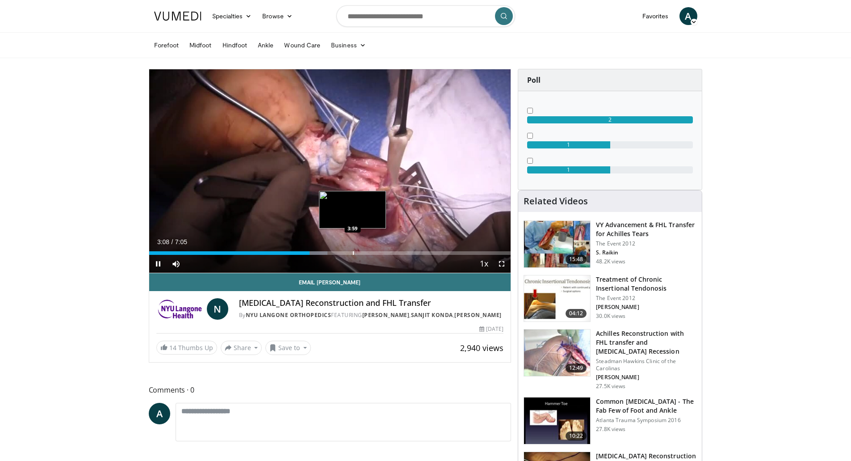
click at [354, 249] on div "Loaded : 49.38% 3:08 3:59" at bounding box center [330, 250] width 362 height 8
click at [379, 252] on div "Progress Bar" at bounding box center [379, 253] width 1 height 4
click at [160, 264] on span "Video Player" at bounding box center [158, 264] width 18 height 18
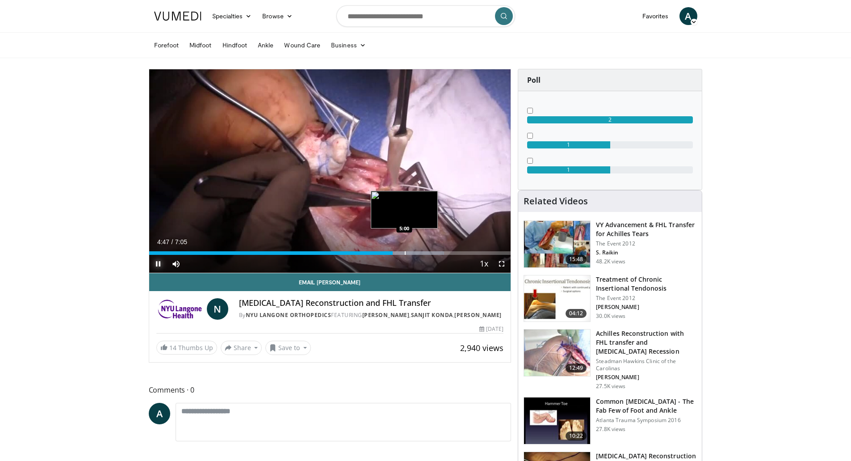
click at [405, 253] on div "Progress Bar" at bounding box center [405, 253] width 1 height 4
click at [413, 251] on div "Progress Bar" at bounding box center [412, 253] width 1 height 4
click at [426, 250] on div "Loaded : 86.21% 5:10 5:25" at bounding box center [330, 250] width 362 height 8
click at [155, 264] on span "Video Player" at bounding box center [158, 264] width 18 height 18
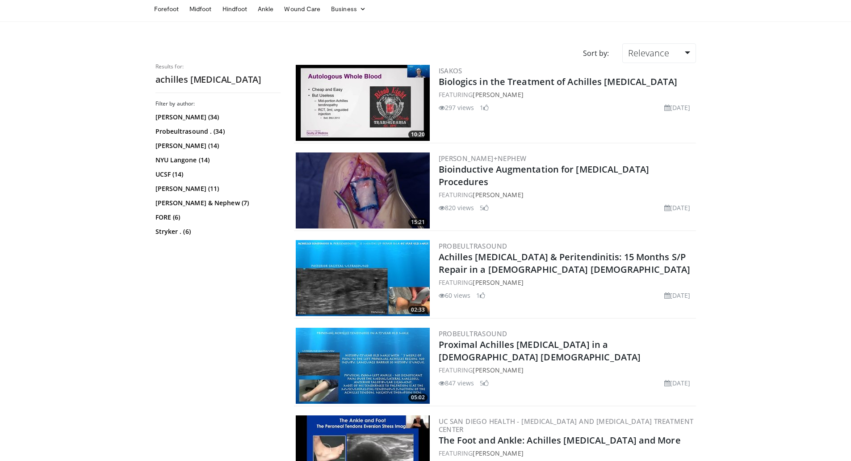
scroll to position [134, 0]
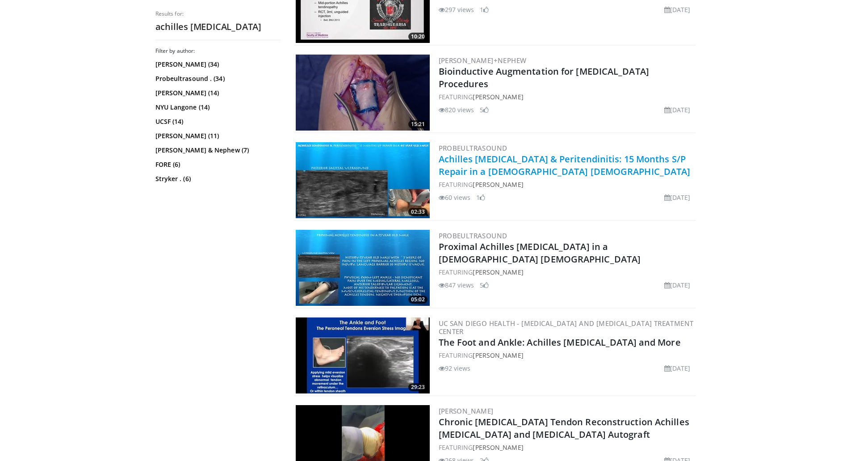
click at [592, 160] on link "Achilles [MEDICAL_DATA] & Peritendinitis: 15 Months S/P Repair in a [DEMOGRAPHI…" at bounding box center [565, 165] width 252 height 25
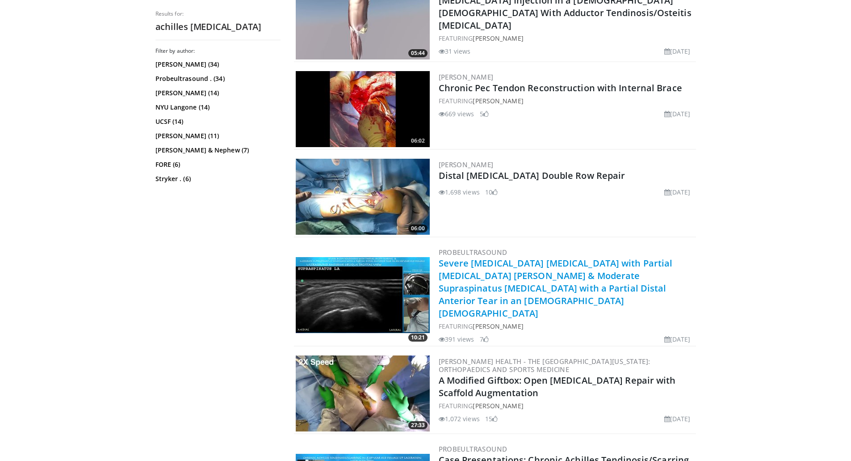
scroll to position [1698, 0]
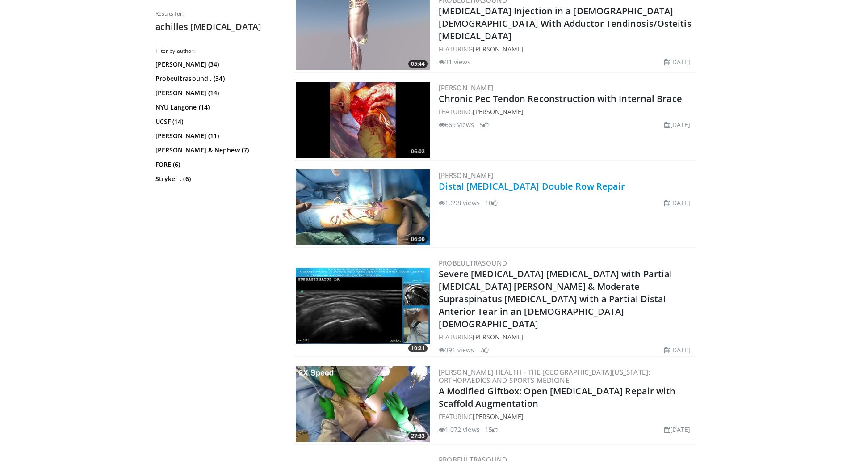
click at [524, 181] on link "Distal Achilles Tendinopathy Double Row Repair" at bounding box center [532, 186] width 187 height 12
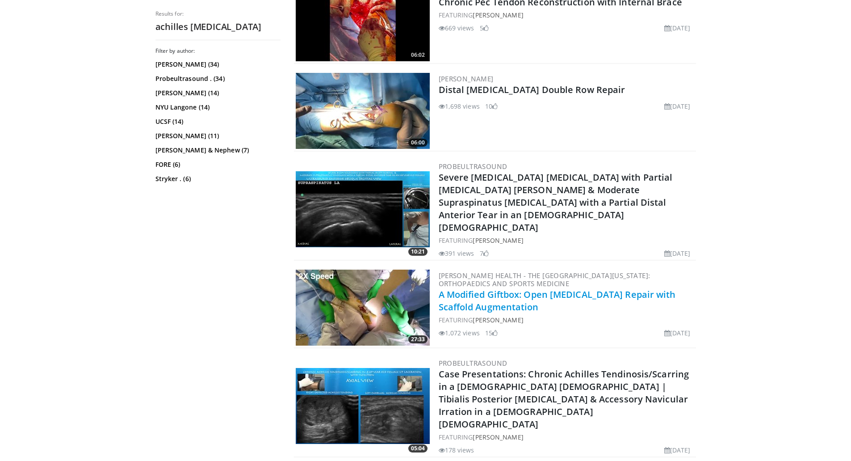
scroll to position [1877, 0]
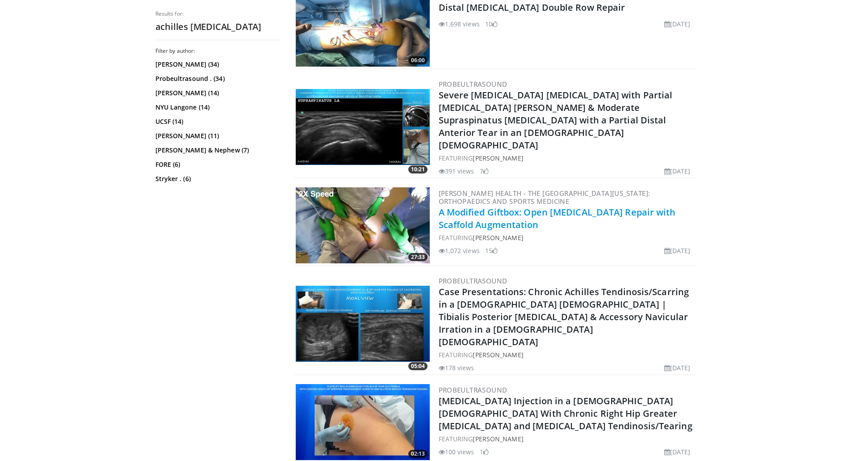
click at [585, 206] on link "A Modified Giftbox: Open Achilles Tendon Repair with Scaffold Augmentation" at bounding box center [557, 218] width 237 height 25
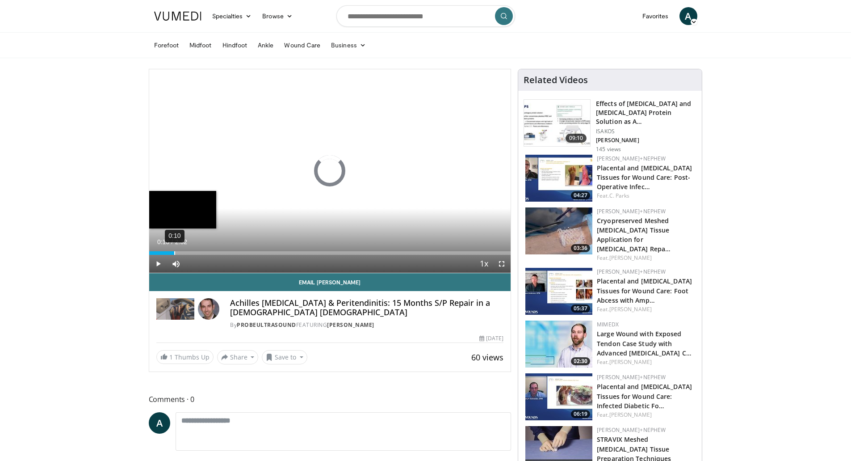
drag, startPoint x: 174, startPoint y: 251, endPoint x: 198, endPoint y: 251, distance: 23.7
click at [175, 251] on div "0:10" at bounding box center [174, 253] width 1 height 4
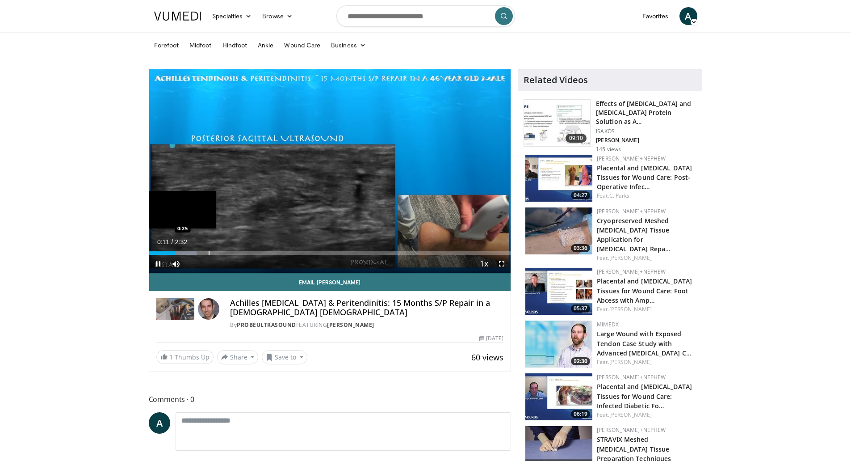
click at [209, 251] on div "Progress Bar" at bounding box center [209, 253] width 1 height 4
click at [224, 250] on div "Loaded : 32.86% 0:25 0:31" at bounding box center [330, 250] width 362 height 8
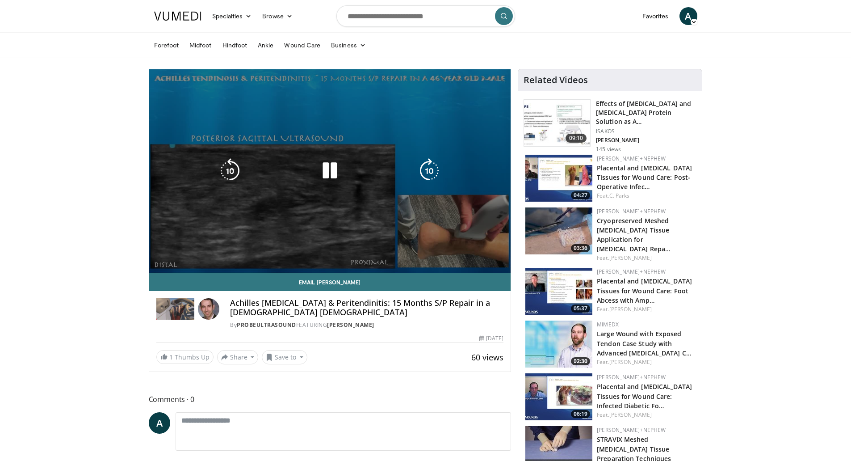
click at [251, 251] on video-js "**********" at bounding box center [330, 171] width 362 height 204
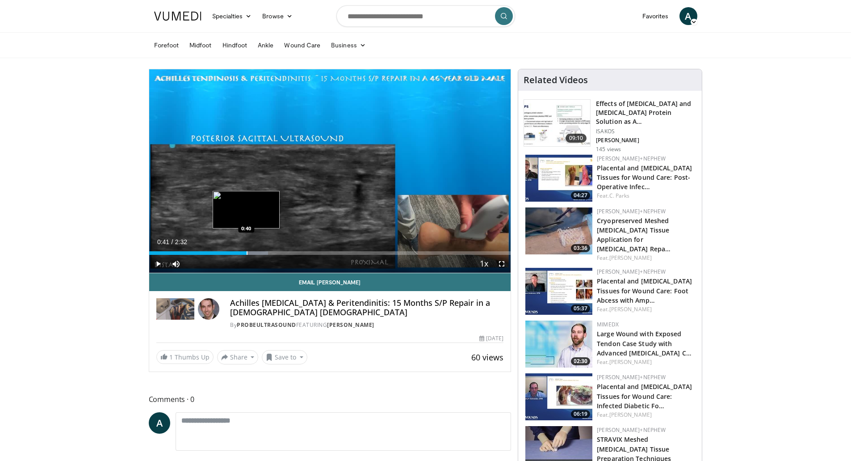
click at [247, 251] on div "Progress Bar" at bounding box center [247, 253] width 1 height 4
click at [285, 253] on div "Progress Bar" at bounding box center [285, 253] width 1 height 4
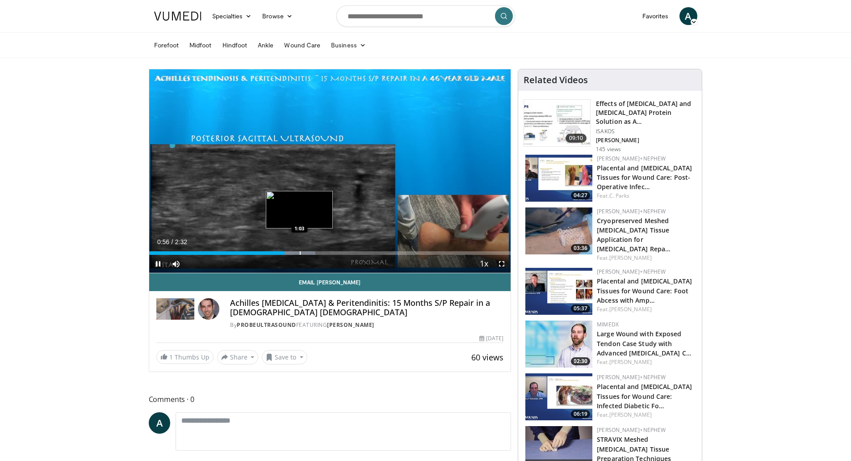
click at [301, 253] on div "Progress Bar" at bounding box center [300, 253] width 1 height 4
click at [332, 255] on div "Current Time 1:05 / Duration 2:32 Pause Skip Backward Skip Forward Mute Loaded …" at bounding box center [330, 264] width 362 height 18
click at [350, 253] on div "Progress Bar" at bounding box center [349, 253] width 1 height 4
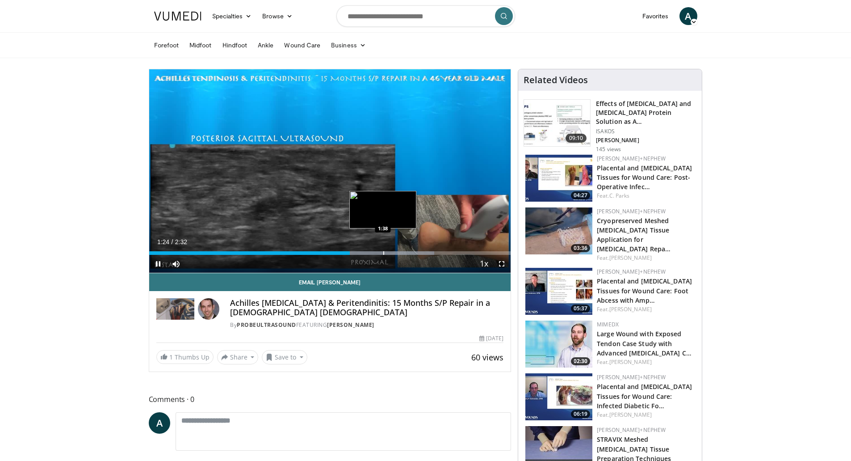
click at [384, 254] on div "Progress Bar" at bounding box center [383, 253] width 1 height 4
click at [160, 264] on span "Video Player" at bounding box center [158, 264] width 18 height 18
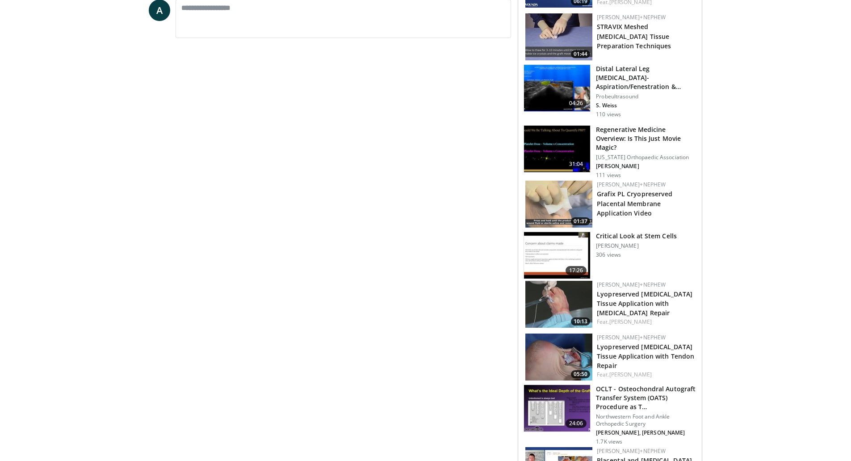
scroll to position [447, 0]
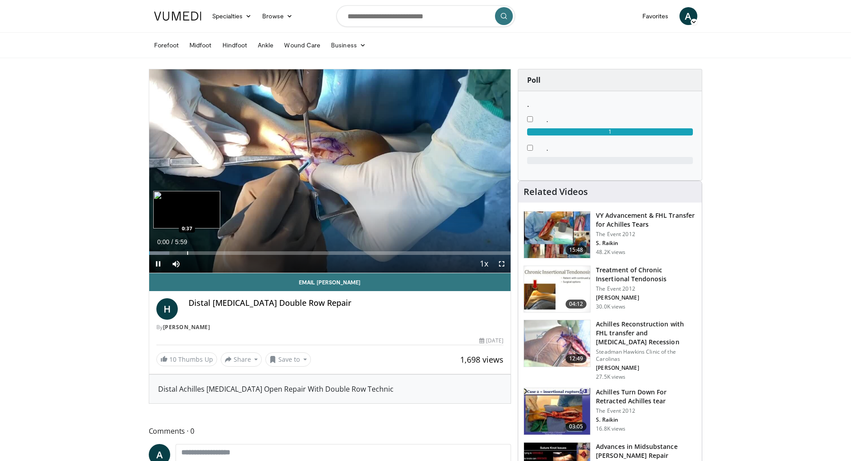
click at [187, 250] on div "Loaded : 5.57% 0:00 0:37" at bounding box center [330, 250] width 362 height 8
click at [230, 252] on div "Progress Bar" at bounding box center [230, 253] width 1 height 4
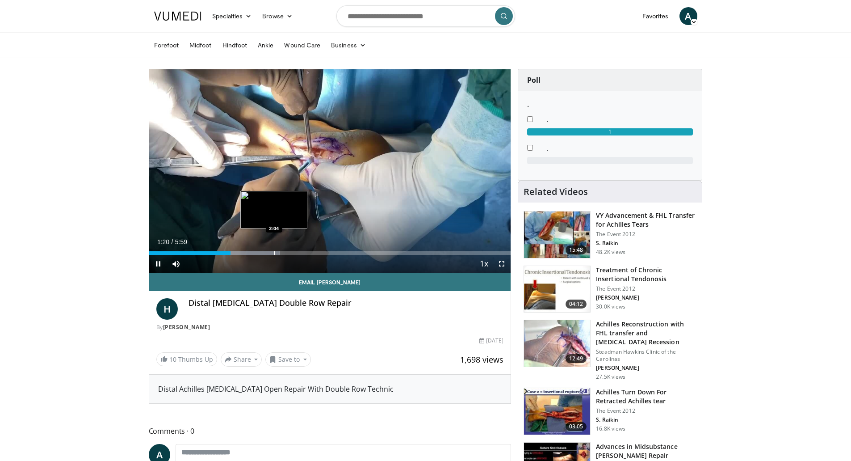
click at [274, 253] on div "Progress Bar" at bounding box center [274, 253] width 1 height 4
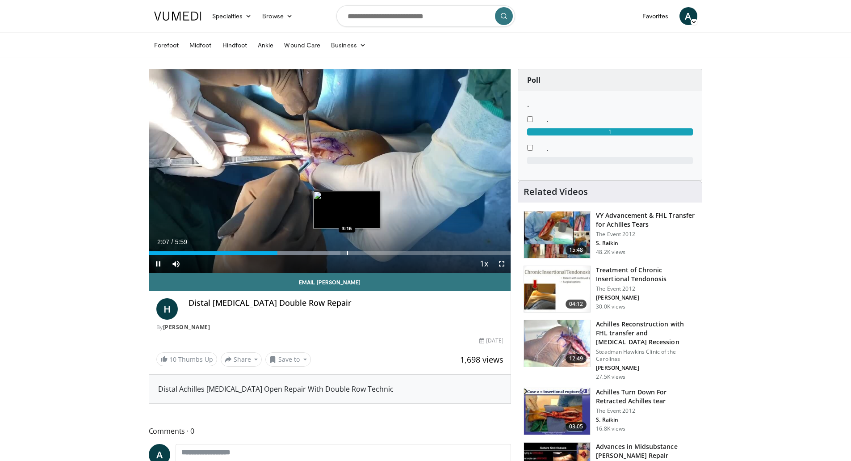
click at [338, 249] on div "Loaded : 52.89% 2:07 3:16" at bounding box center [330, 250] width 362 height 8
click at [370, 248] on div "Loaded : 66.81% 3:10 3:39" at bounding box center [330, 250] width 362 height 8
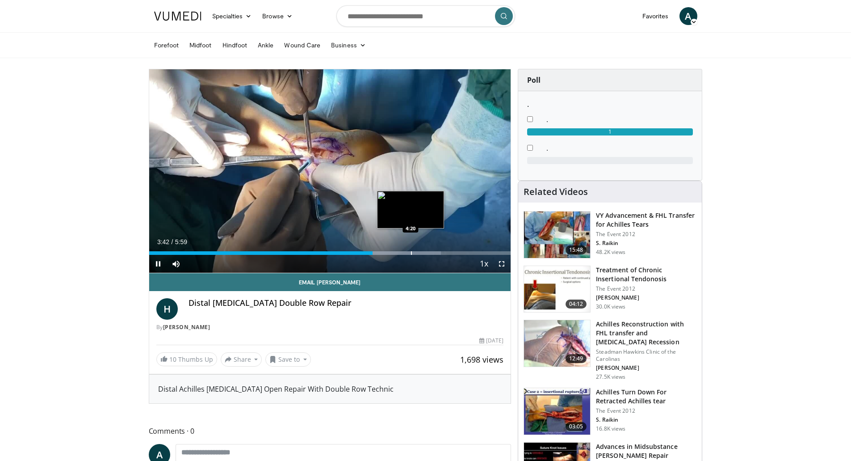
click at [411, 248] on div "Loaded : 80.73% 3:42 4:20" at bounding box center [330, 250] width 362 height 8
click at [445, 250] on div "Loaded : 91.86% 4:22 4:38" at bounding box center [330, 250] width 362 height 8
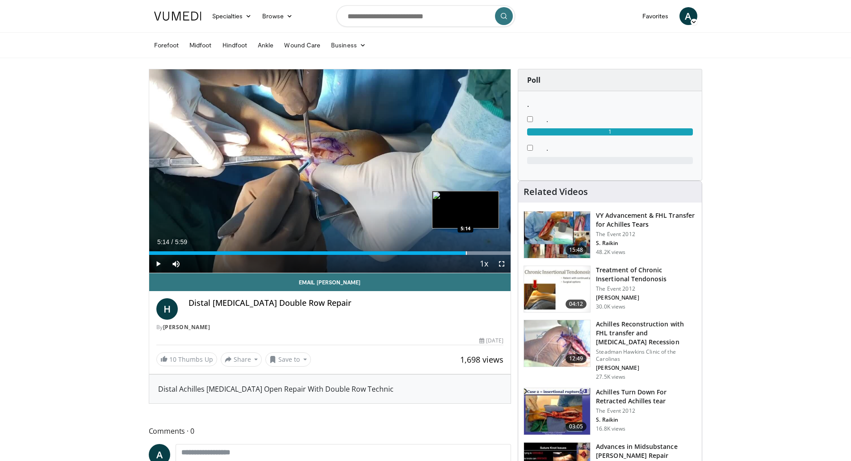
click at [466, 252] on div "Progress Bar" at bounding box center [466, 253] width 1 height 4
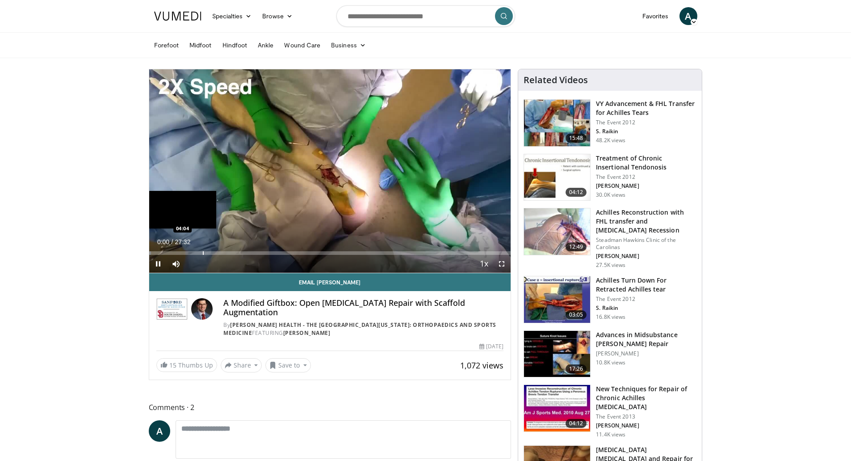
click at [202, 249] on div "Loaded : 0.60% 00:00 04:04" at bounding box center [330, 250] width 362 height 8
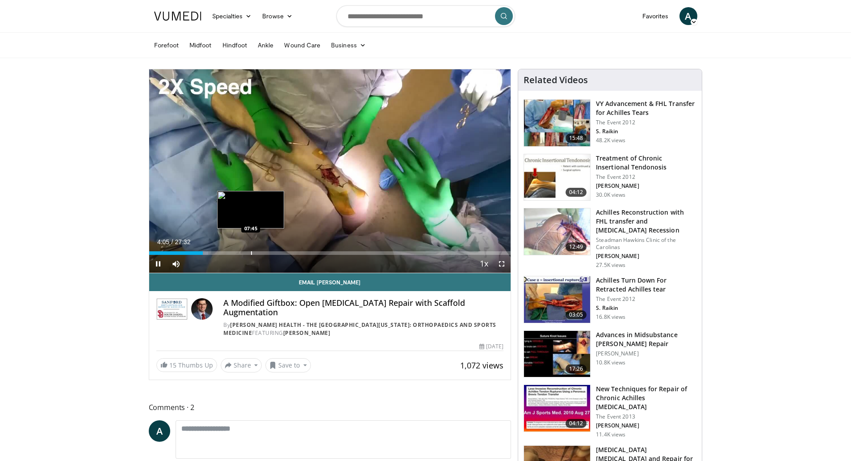
click at [251, 251] on div "Progress Bar" at bounding box center [251, 253] width 1 height 4
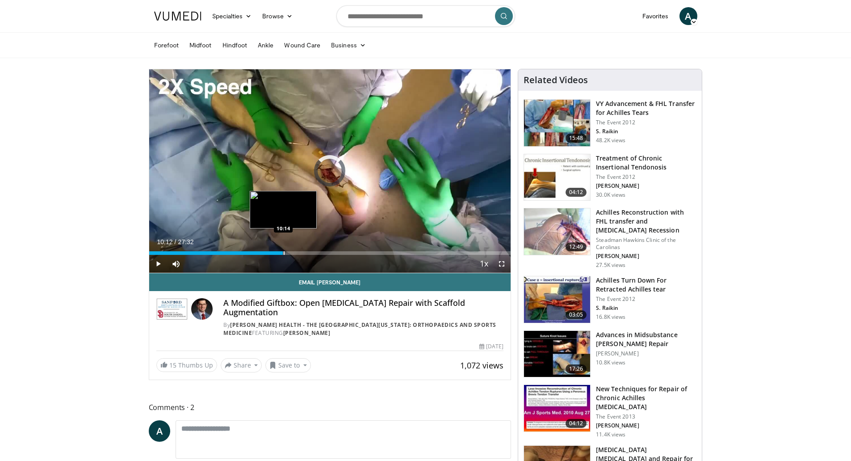
click at [284, 251] on div "Progress Bar" at bounding box center [284, 253] width 1 height 4
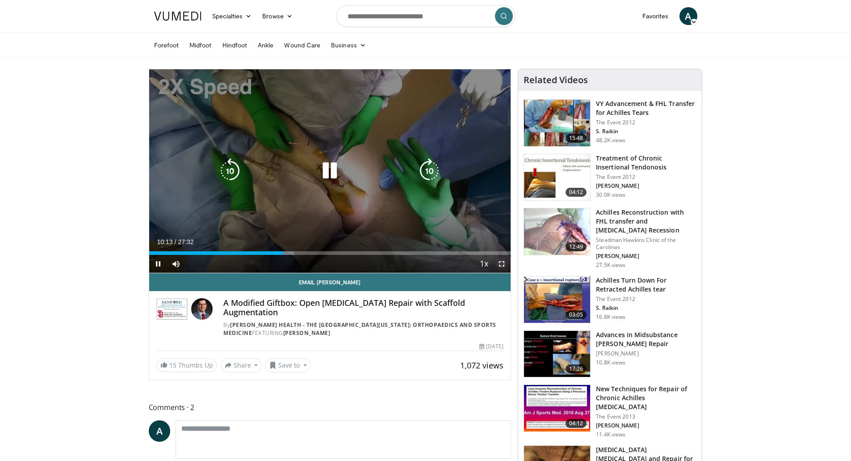
drag, startPoint x: 501, startPoint y: 265, endPoint x: 501, endPoint y: 320, distance: 54.1
click at [501, 265] on span "Video Player" at bounding box center [502, 264] width 18 height 18
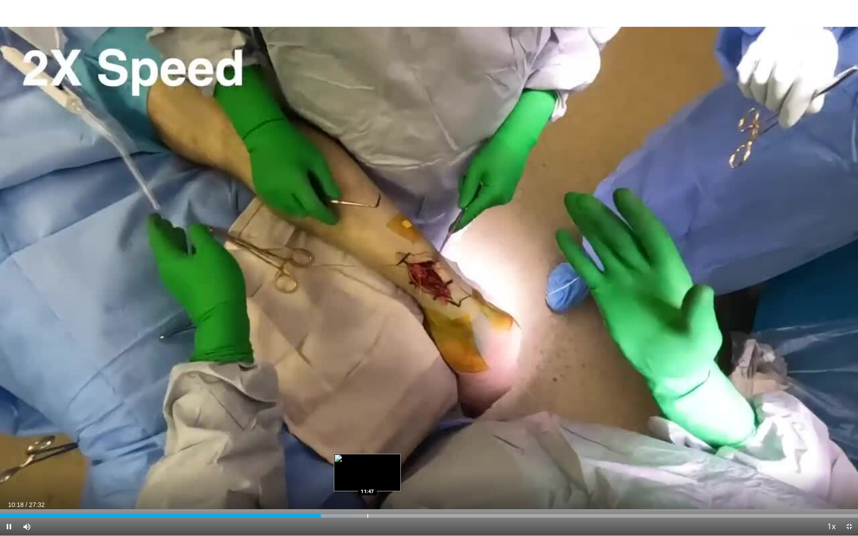
click at [367, 460] on div "Progress Bar" at bounding box center [367, 516] width 1 height 4
click at [412, 460] on div "Loaded : 46.82% 11:53 13:13" at bounding box center [429, 514] width 858 height 8
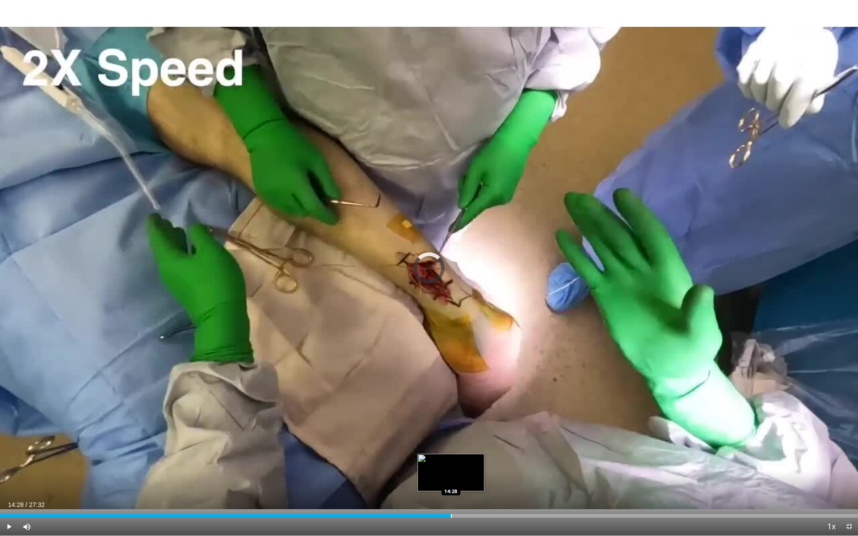
click at [451, 460] on div "Progress Bar" at bounding box center [451, 516] width 1 height 4
click at [486, 460] on div "Progress Bar" at bounding box center [486, 516] width 1 height 4
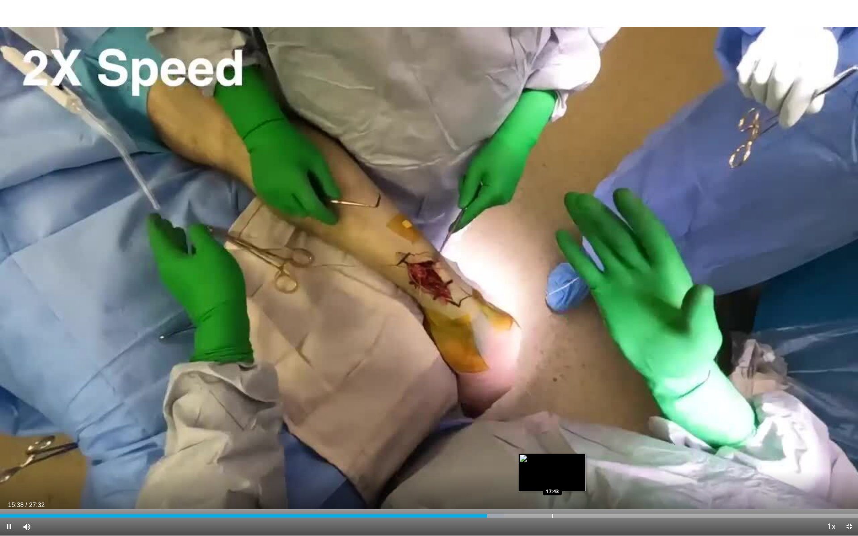
click at [552, 460] on div "Progress Bar" at bounding box center [552, 516] width 1 height 4
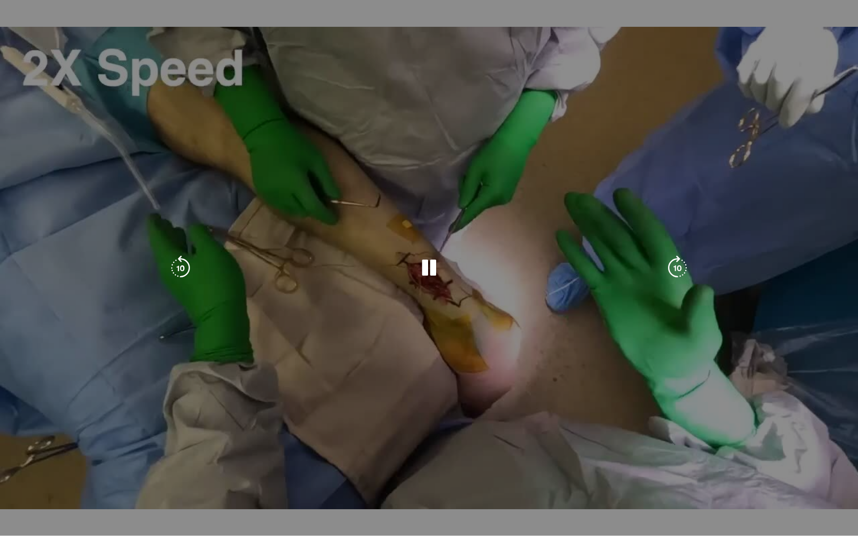
click at [618, 460] on div "10 seconds Tap to unmute" at bounding box center [429, 268] width 858 height 536
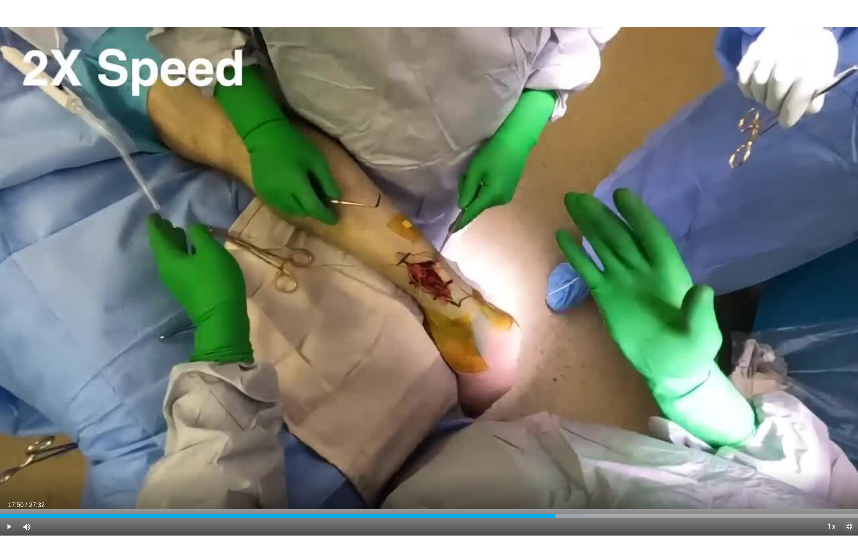
click at [848, 460] on span "Video Player" at bounding box center [849, 527] width 18 height 18
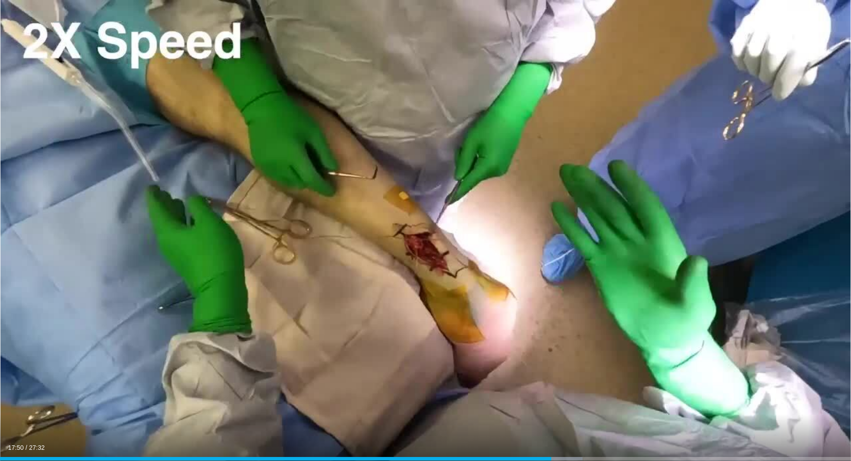
scroll to position [313, 0]
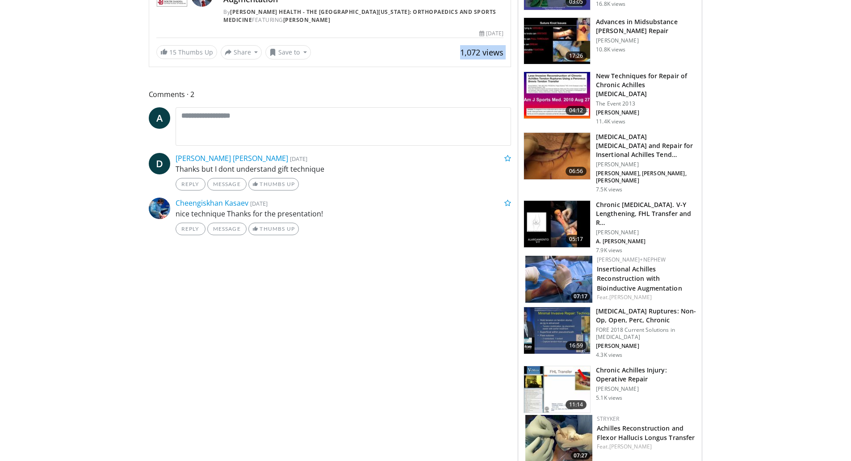
drag, startPoint x: 0, startPoint y: 66, endPoint x: 0, endPoint y: 76, distance: 9.4
click at [0, 76] on body "Specialties Adult & Family Medicine Allergy, [MEDICAL_DATA], Immunology Anesthe…" at bounding box center [425, 346] width 851 height 1318
